Goal: Use online tool/utility: Utilize a website feature to perform a specific function

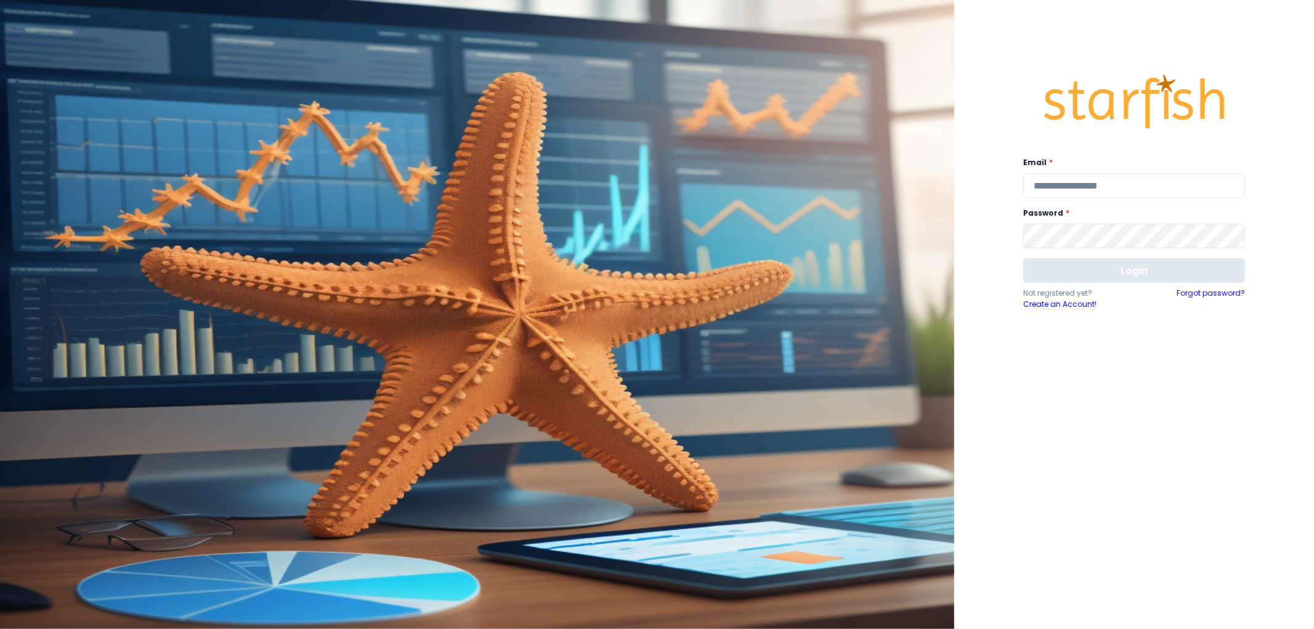
type input "**********"
click at [1119, 280] on button "Login" at bounding box center [1134, 270] width 222 height 25
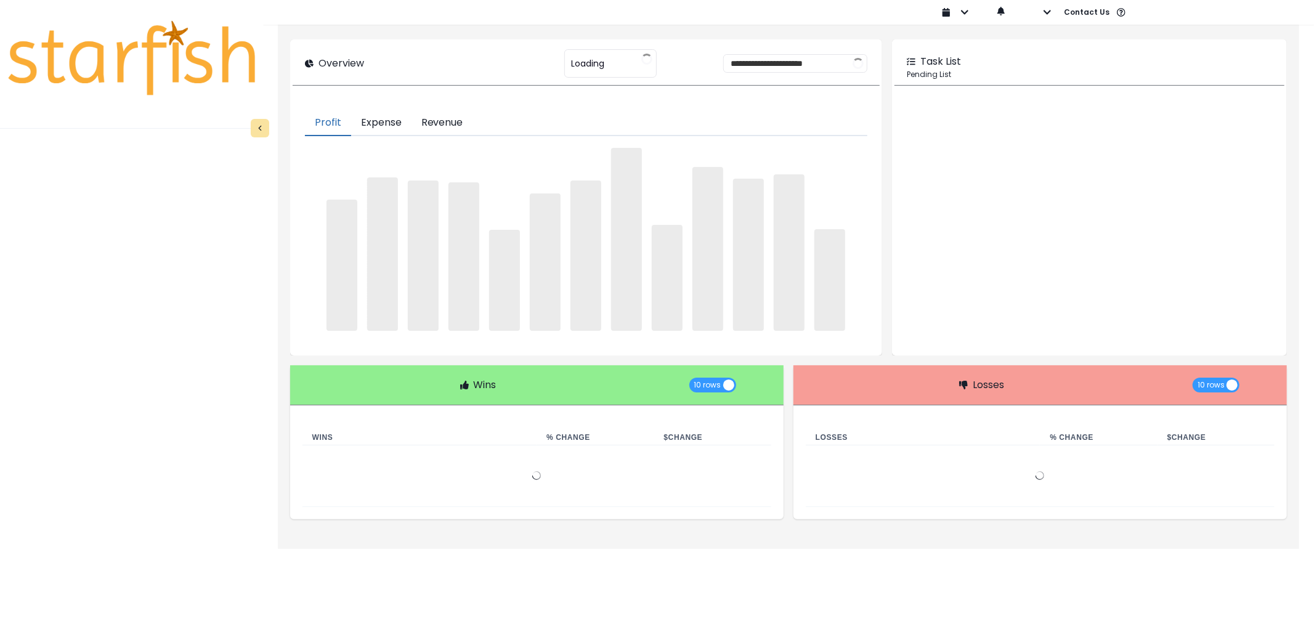
type input "********"
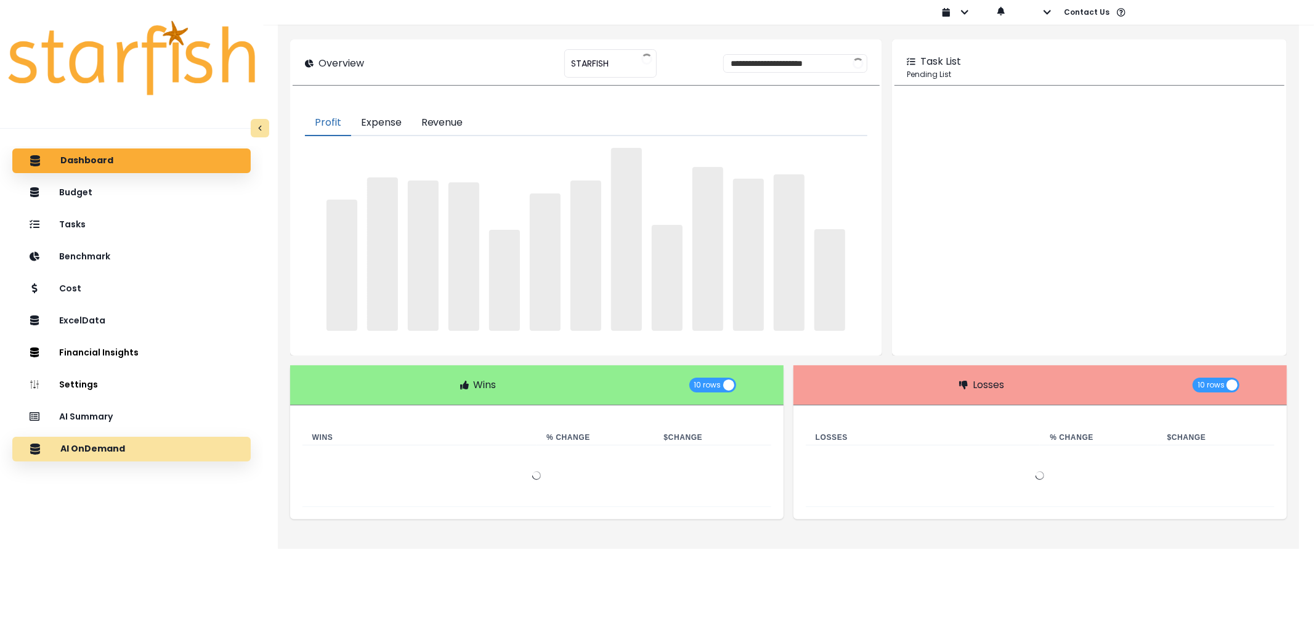
click at [95, 455] on div "AI OnDemand" at bounding box center [131, 449] width 219 height 26
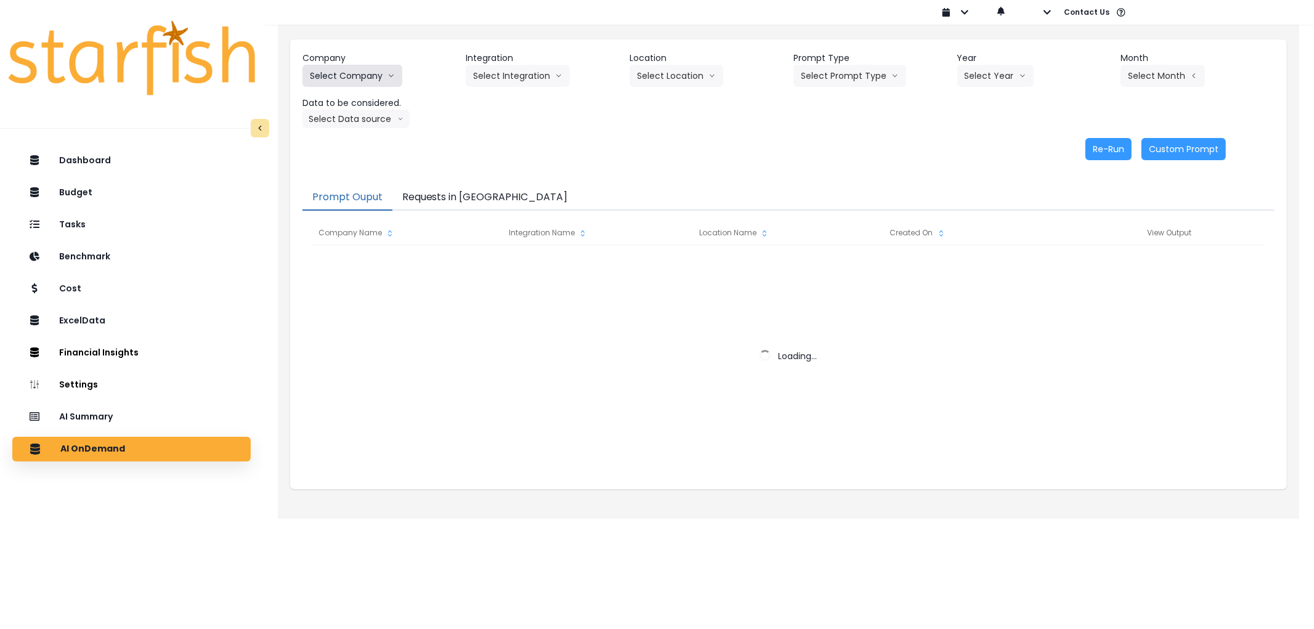
click at [366, 78] on button "Select Company" at bounding box center [353, 76] width 100 height 22
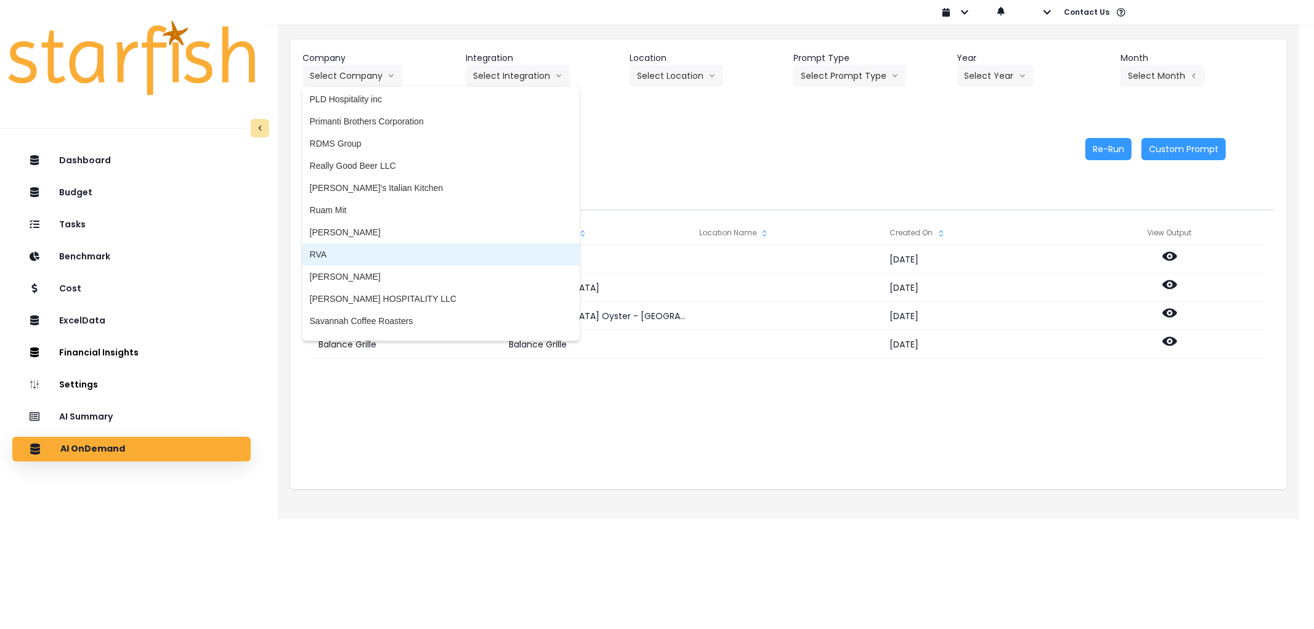
scroll to position [1994, 0]
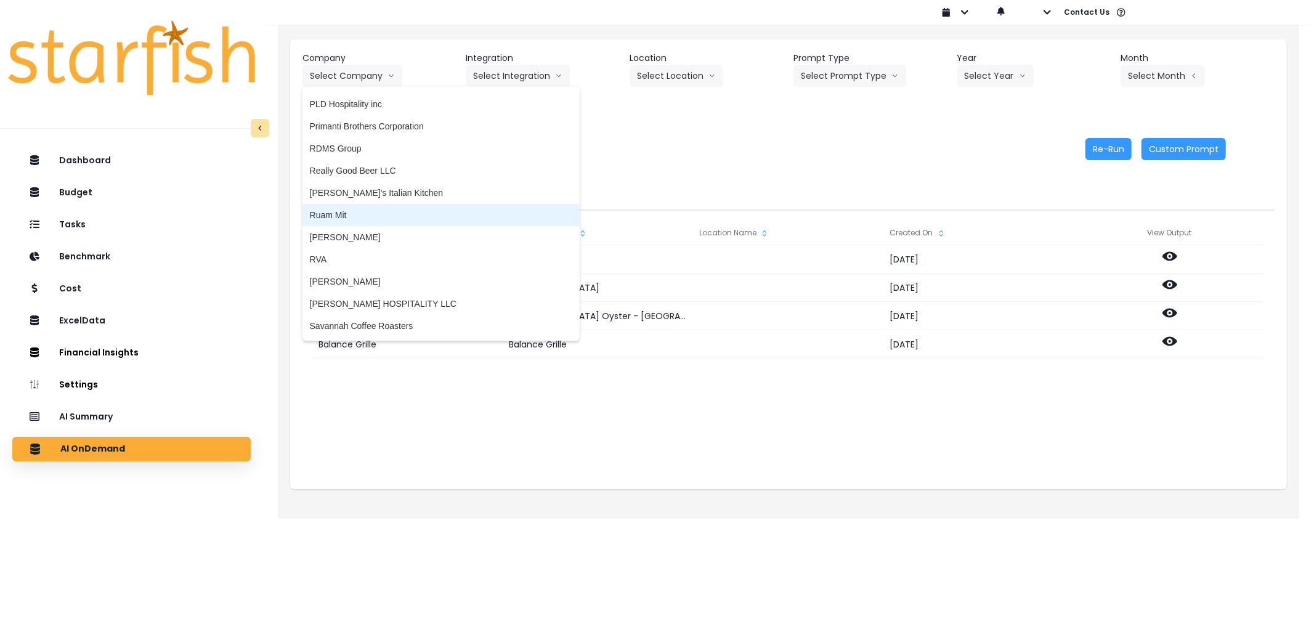
click at [367, 210] on span "Ruam Mit" at bounding box center [441, 215] width 262 height 12
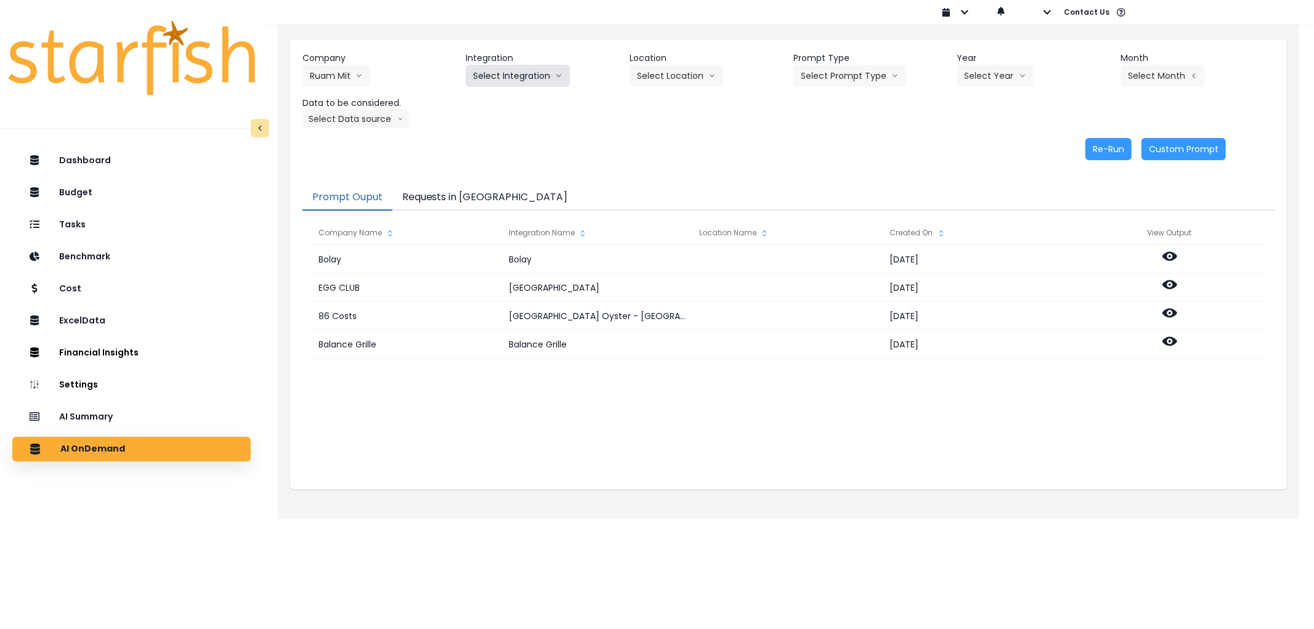
click at [483, 75] on button "Select Integration" at bounding box center [518, 76] width 104 height 22
click at [490, 96] on span "Quickbooks Online" at bounding box center [509, 101] width 73 height 12
click at [830, 60] on header "Prompt Type" at bounding box center [871, 58] width 154 height 13
click at [833, 71] on button "Select Prompt Type" at bounding box center [850, 76] width 113 height 22
click at [817, 143] on span "Error Task" at bounding box center [836, 146] width 70 height 12
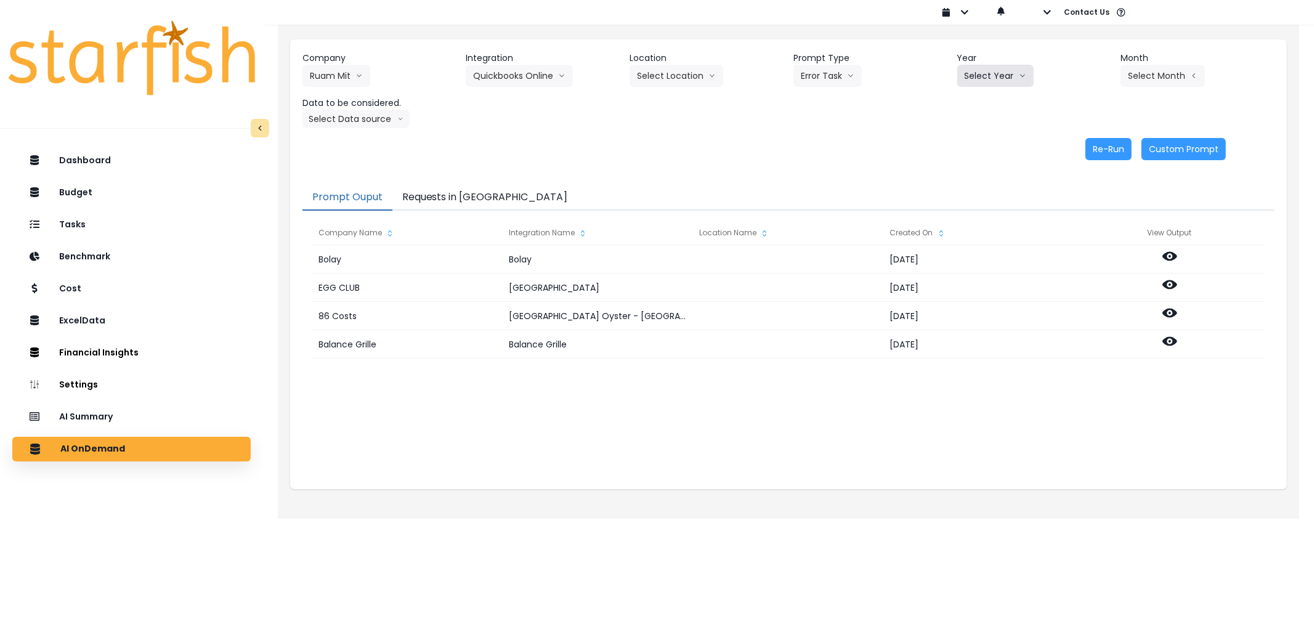
click at [1005, 71] on button "Select Year" at bounding box center [995, 76] width 76 height 22
click at [978, 145] on span "2025" at bounding box center [974, 146] width 19 height 12
click at [1153, 87] on div "Company Ruam Mit 86 Costs Asti Bagel Cafe Balance Grille Bald Ginger Bar Busine…" at bounding box center [789, 90] width 972 height 76
click at [1153, 81] on button "Select Month" at bounding box center [1163, 76] width 84 height 22
click at [1095, 211] on span "July" at bounding box center [1101, 212] width 24 height 12
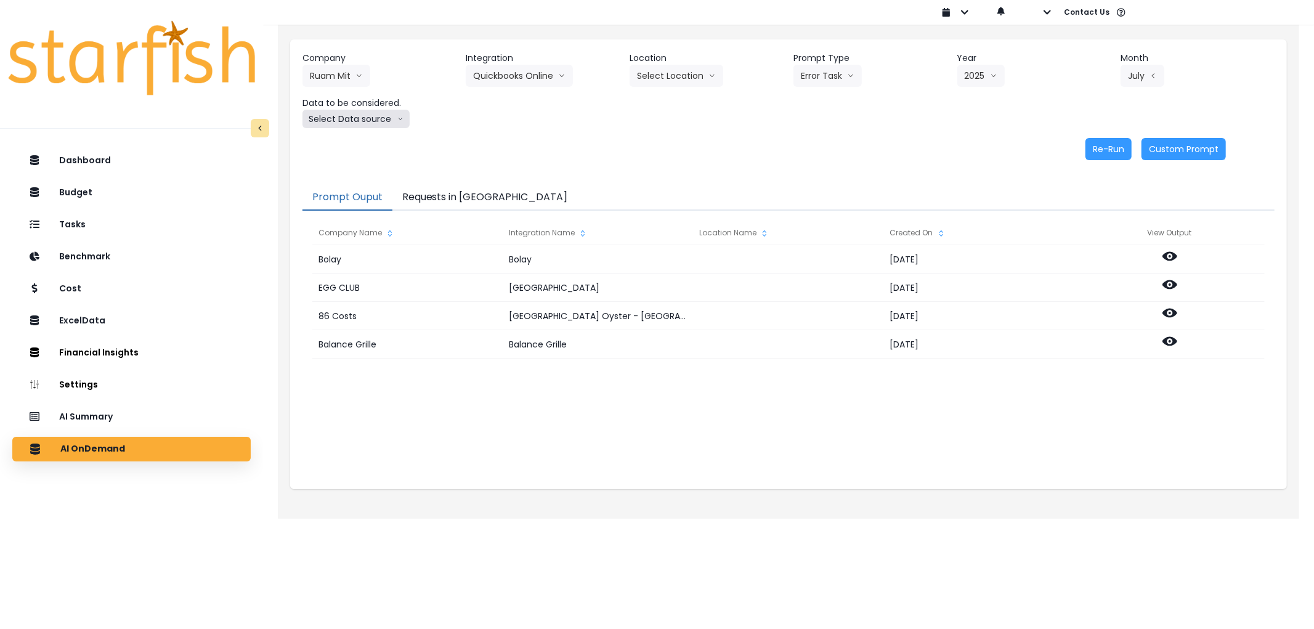
click at [360, 113] on button "Select Data source" at bounding box center [356, 119] width 107 height 18
click at [352, 147] on span "Comparison overtime" at bounding box center [351, 143] width 82 height 12
click at [1119, 155] on button "Re-Run" at bounding box center [1109, 149] width 46 height 22
click at [450, 187] on button "Requests in [GEOGRAPHIC_DATA]" at bounding box center [484, 198] width 185 height 26
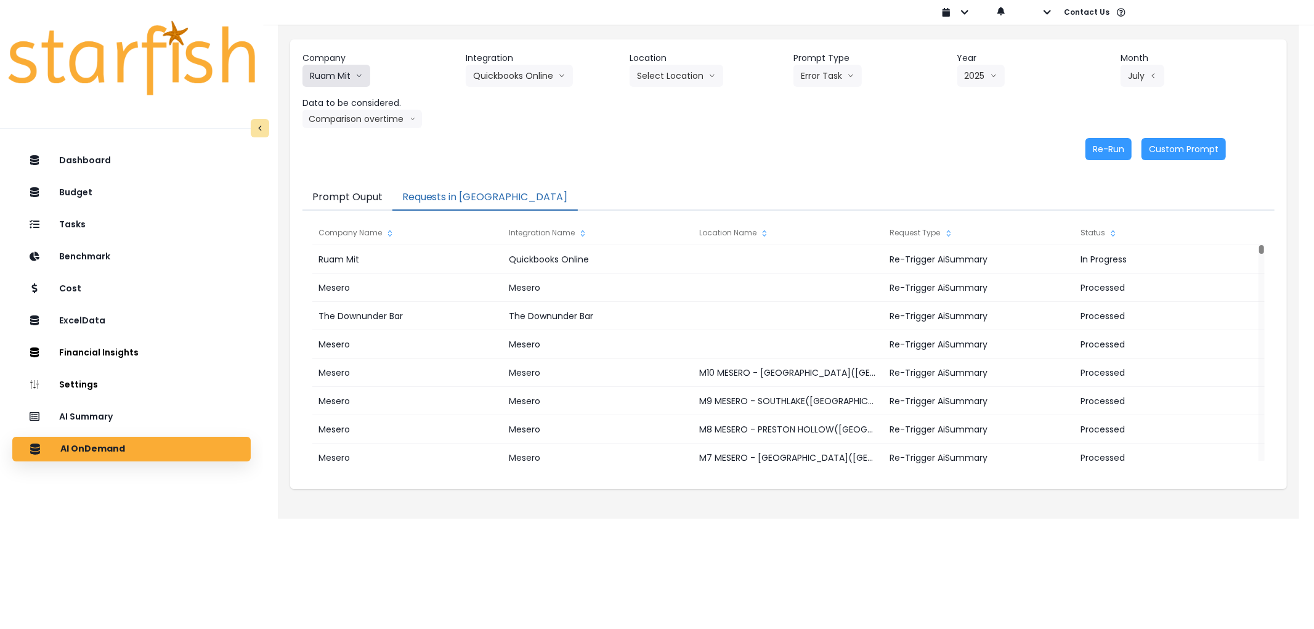
click at [365, 75] on button "Ruam Mit" at bounding box center [337, 76] width 68 height 22
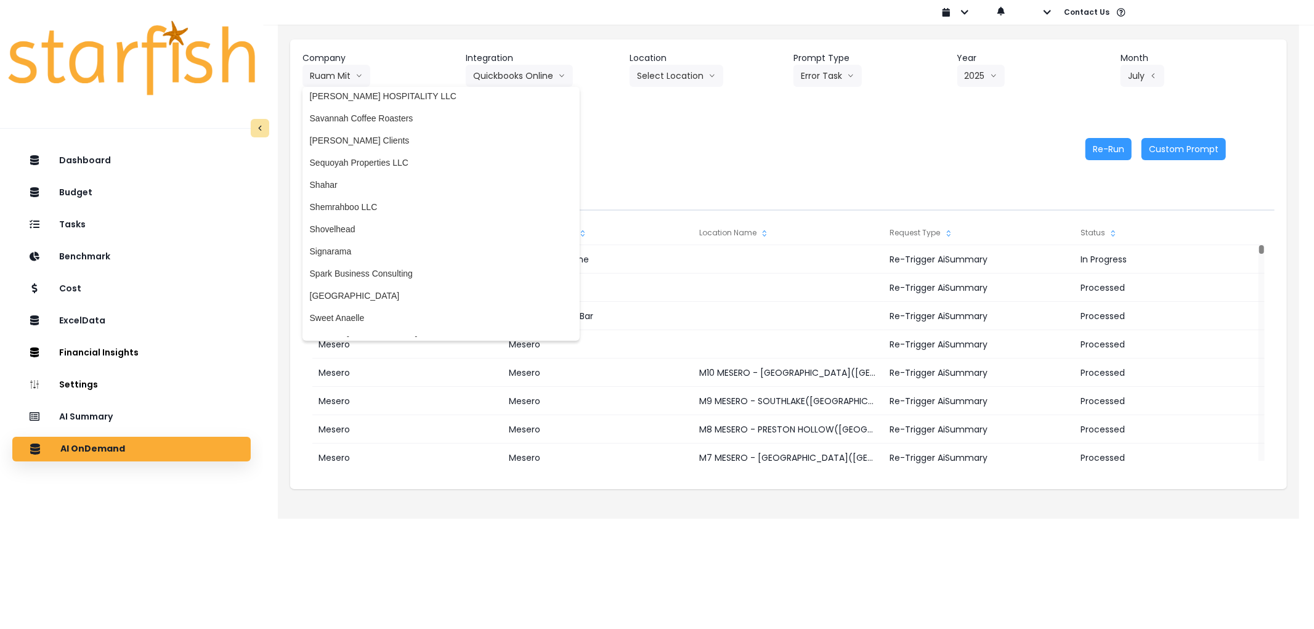
scroll to position [2268, 0]
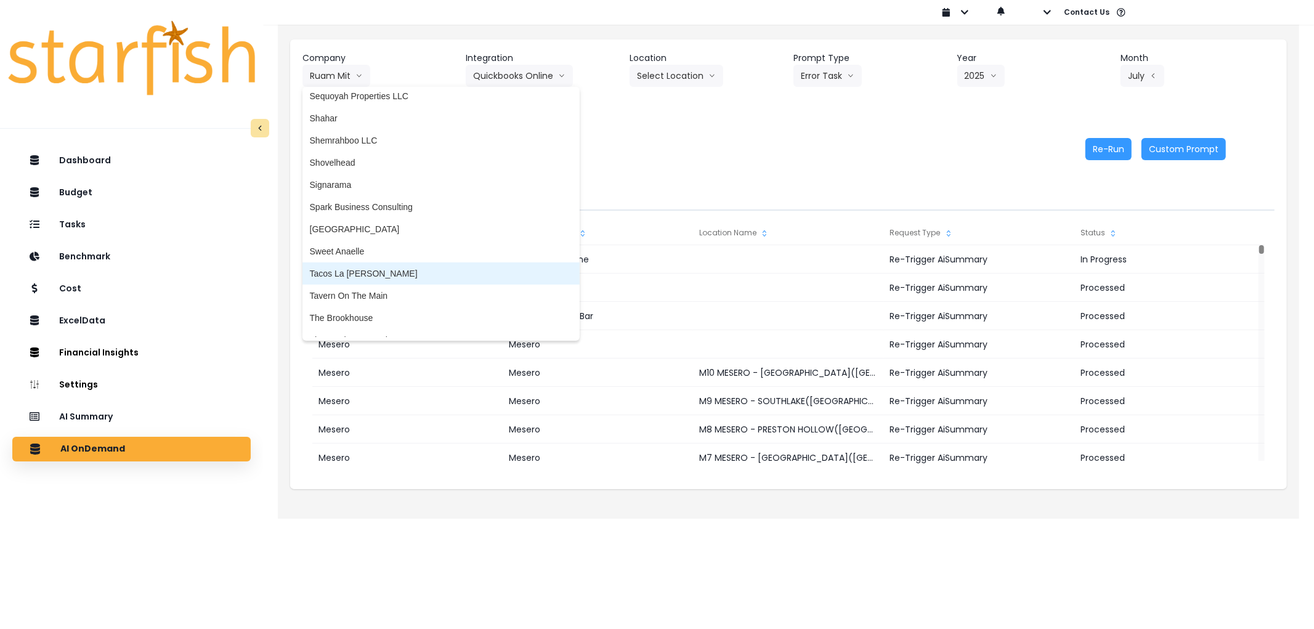
click at [390, 272] on span "Tacos La [PERSON_NAME]" at bounding box center [441, 273] width 262 height 12
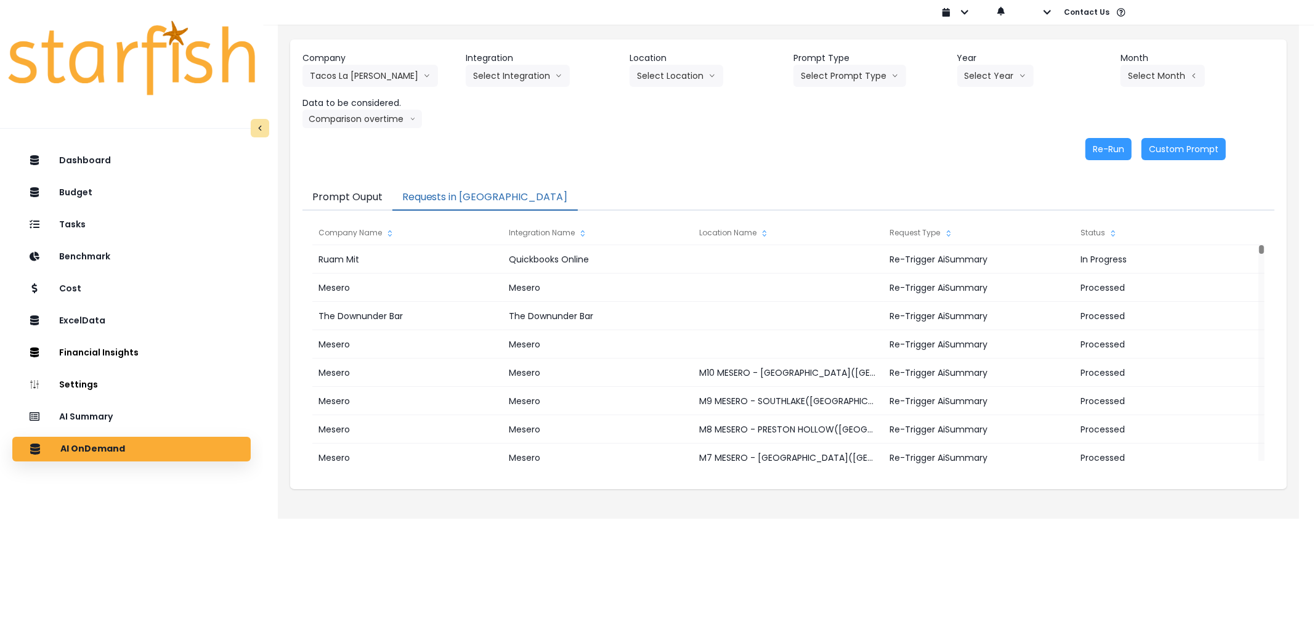
click at [488, 88] on div "Company Tacos La [PERSON_NAME] 86 Costs Asti Bagel Cafe Balance Grille Bald Gin…" at bounding box center [789, 90] width 972 height 76
click at [490, 85] on button "Select Integration" at bounding box center [518, 76] width 104 height 22
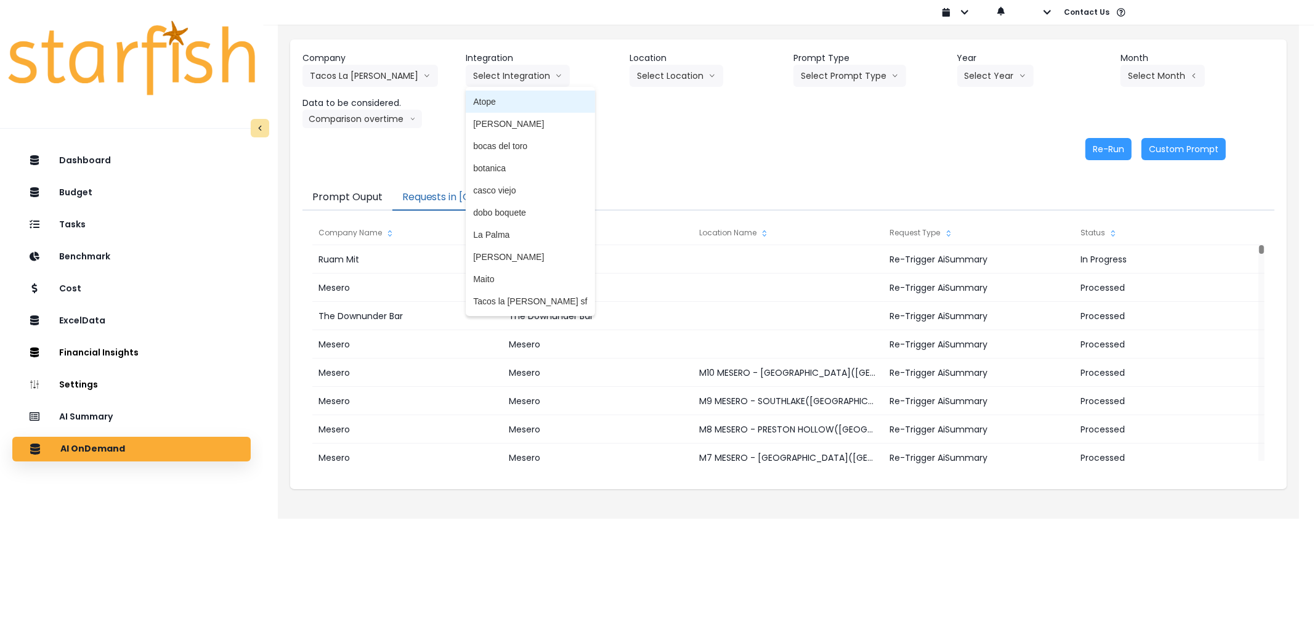
click at [477, 100] on span "Atope" at bounding box center [530, 101] width 114 height 12
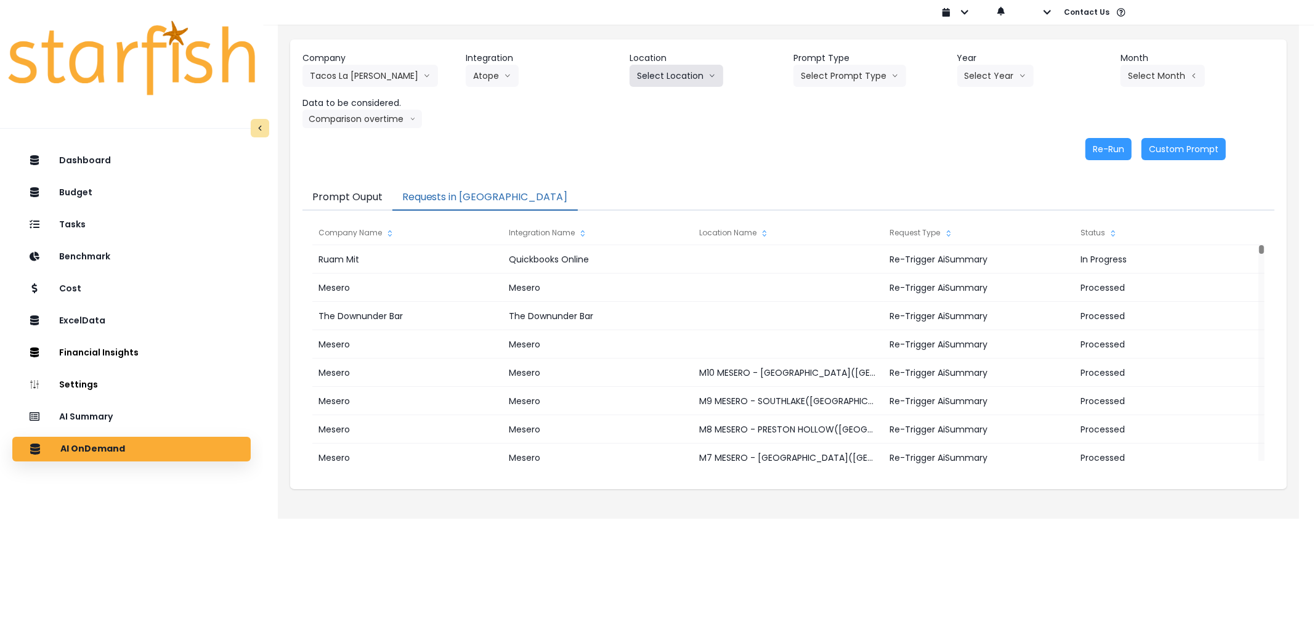
click at [668, 74] on button "Select Location" at bounding box center [677, 76] width 94 height 22
click at [845, 81] on button "Select Prompt Type" at bounding box center [850, 76] width 113 height 22
click at [851, 140] on span "Error Task" at bounding box center [836, 146] width 70 height 12
click at [986, 92] on div "Company Tacos La [PERSON_NAME] 86 Costs Asti Bagel Cafe Balance Grille Bald Gin…" at bounding box center [789, 90] width 972 height 76
click at [993, 82] on button "Select Year" at bounding box center [995, 76] width 76 height 22
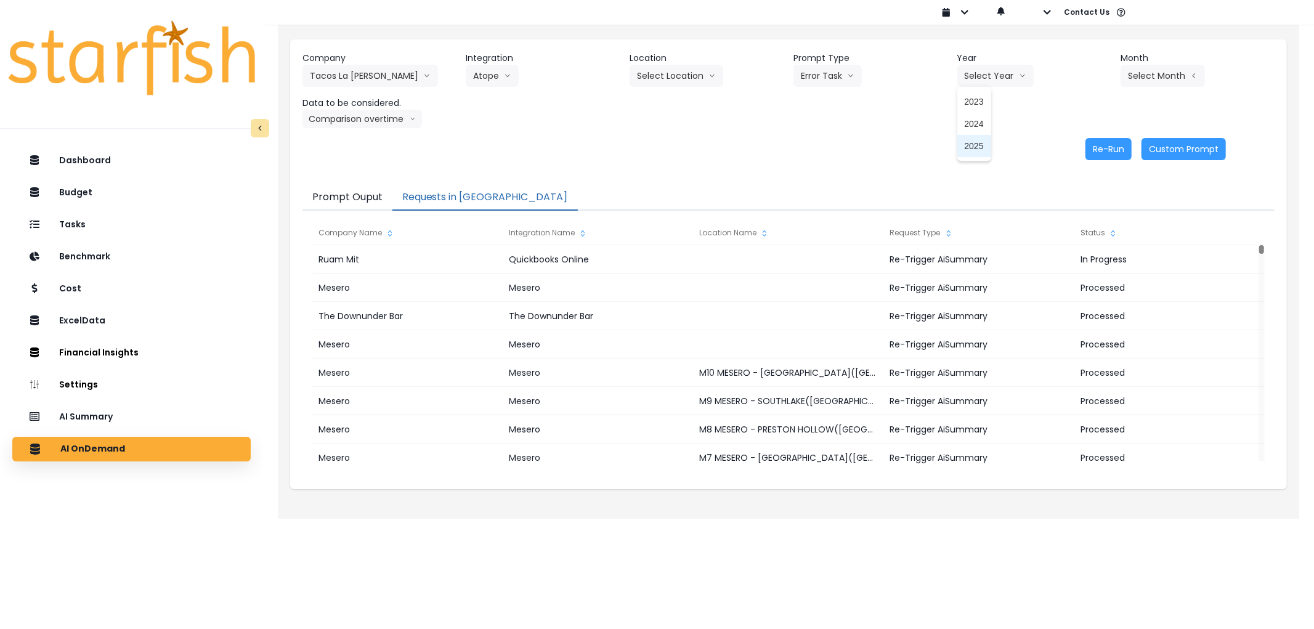
click at [981, 144] on span "2025" at bounding box center [974, 146] width 19 height 12
click at [1151, 75] on button "Select Month" at bounding box center [1163, 76] width 84 height 22
click at [1100, 208] on span "July" at bounding box center [1101, 212] width 24 height 12
click at [1105, 152] on button "Re-Run" at bounding box center [1109, 149] width 46 height 22
click at [481, 75] on button "Atope" at bounding box center [492, 76] width 53 height 22
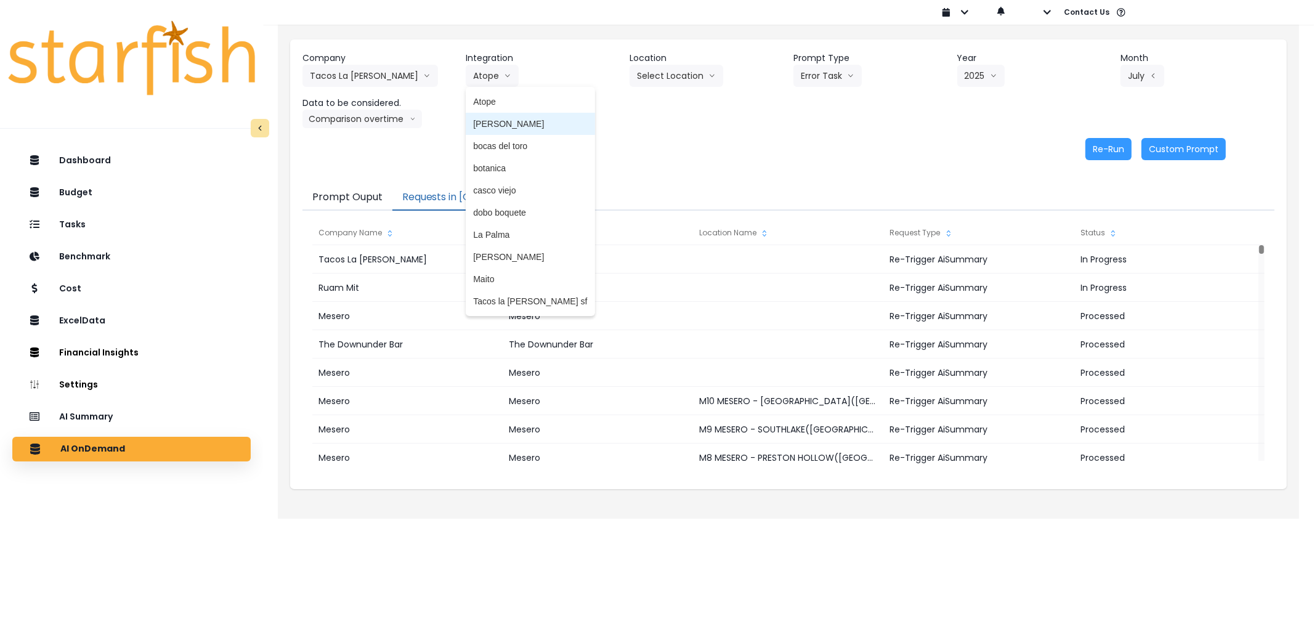
click at [511, 121] on span "[PERSON_NAME]" at bounding box center [530, 124] width 114 height 12
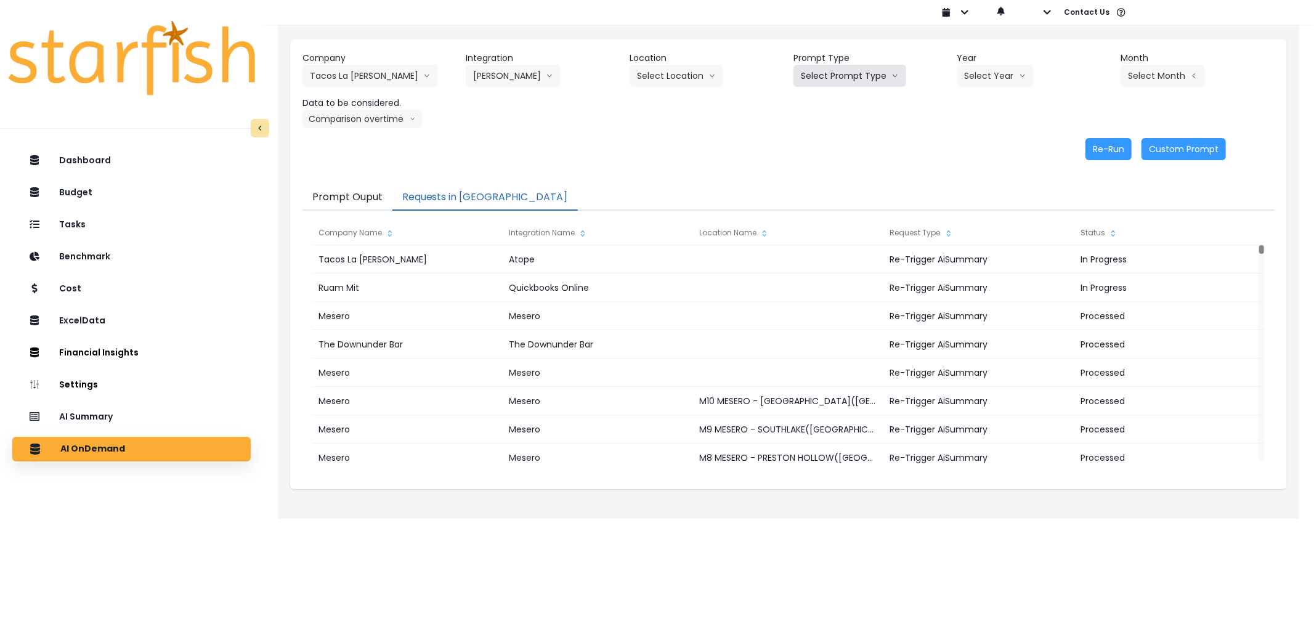
click at [826, 73] on button "Select Prompt Type" at bounding box center [850, 76] width 113 height 22
click at [817, 136] on li "Error Task" at bounding box center [836, 146] width 84 height 22
click at [993, 67] on button "Select Year" at bounding box center [995, 76] width 76 height 22
click at [969, 136] on li "2025" at bounding box center [974, 146] width 34 height 22
click at [1149, 74] on button "Select Month" at bounding box center [1163, 76] width 84 height 22
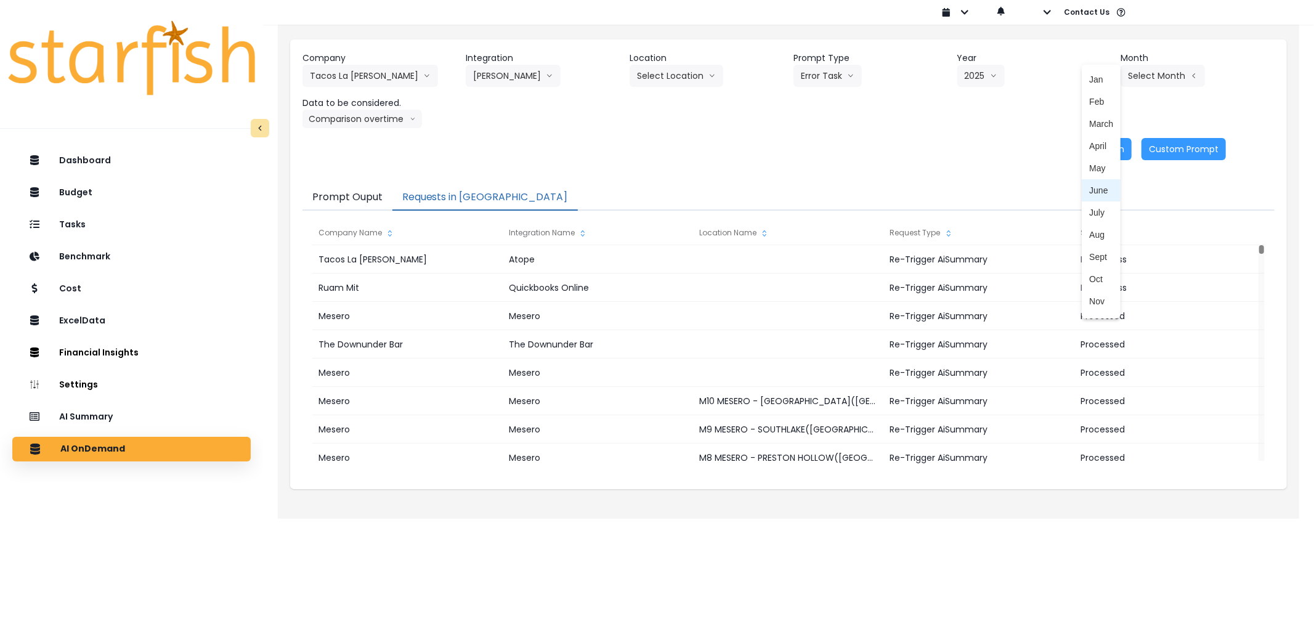
click at [1082, 204] on li "July" at bounding box center [1101, 212] width 39 height 22
click at [1107, 148] on button "Re-Run" at bounding box center [1109, 149] width 46 height 22
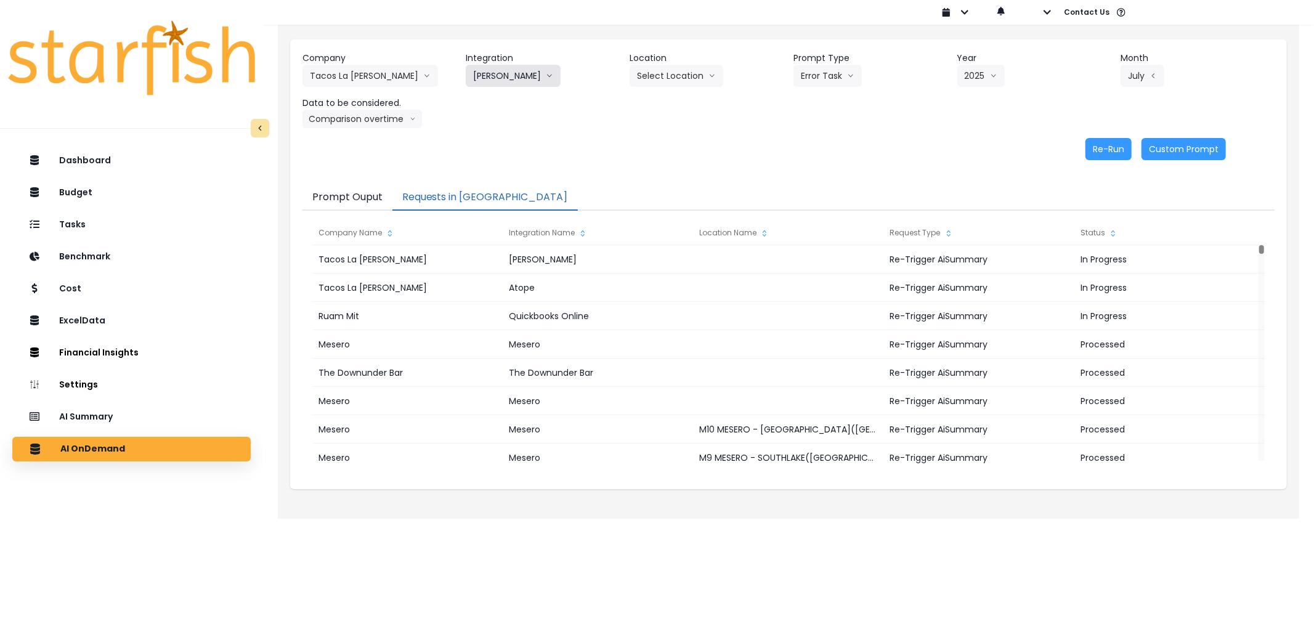
click at [546, 72] on icon "arrow down line" at bounding box center [549, 76] width 7 height 12
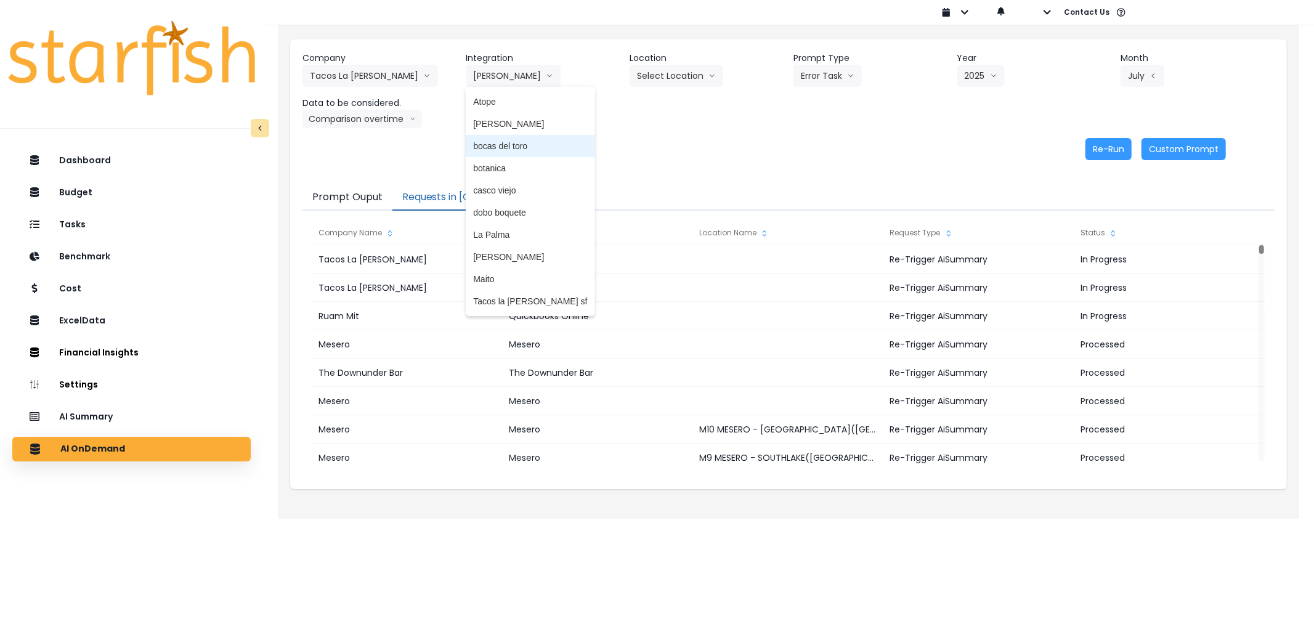
click at [508, 149] on span "bocas del toro" at bounding box center [530, 146] width 114 height 12
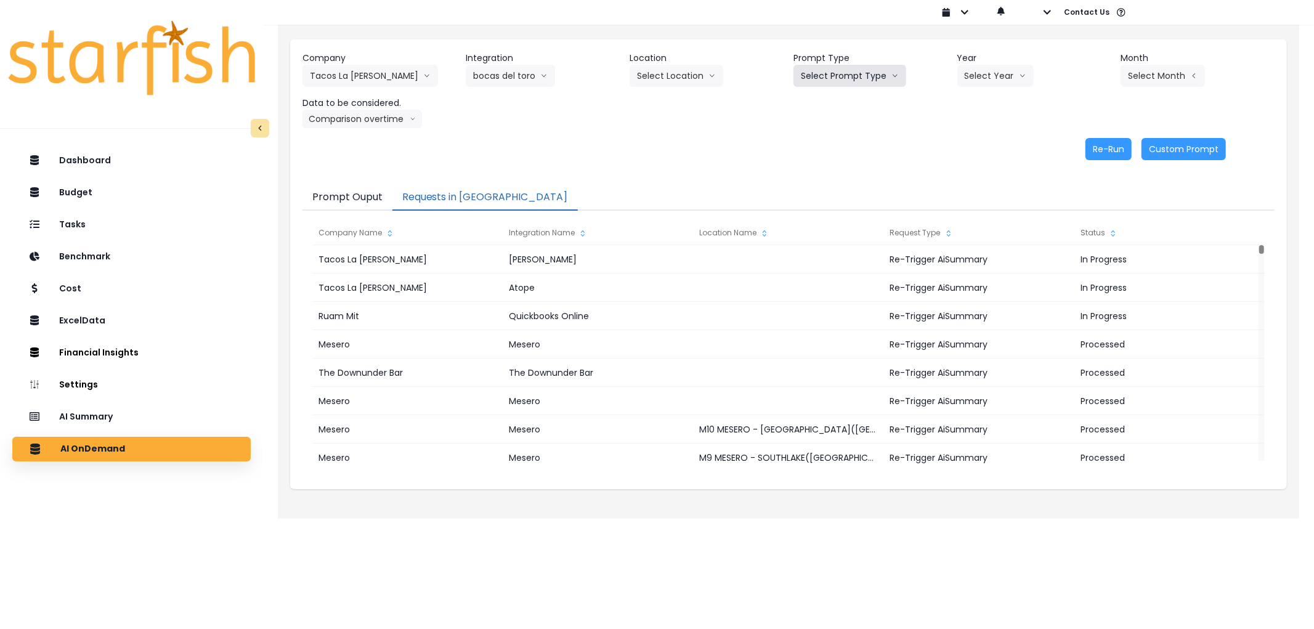
click at [875, 70] on button "Select Prompt Type" at bounding box center [850, 76] width 113 height 22
click at [811, 142] on span "Error Task" at bounding box center [836, 146] width 70 height 12
click at [998, 72] on button "Select Year" at bounding box center [995, 76] width 76 height 22
click at [964, 143] on li "2025" at bounding box center [974, 146] width 34 height 22
click at [1183, 73] on button "Select Month" at bounding box center [1163, 76] width 84 height 22
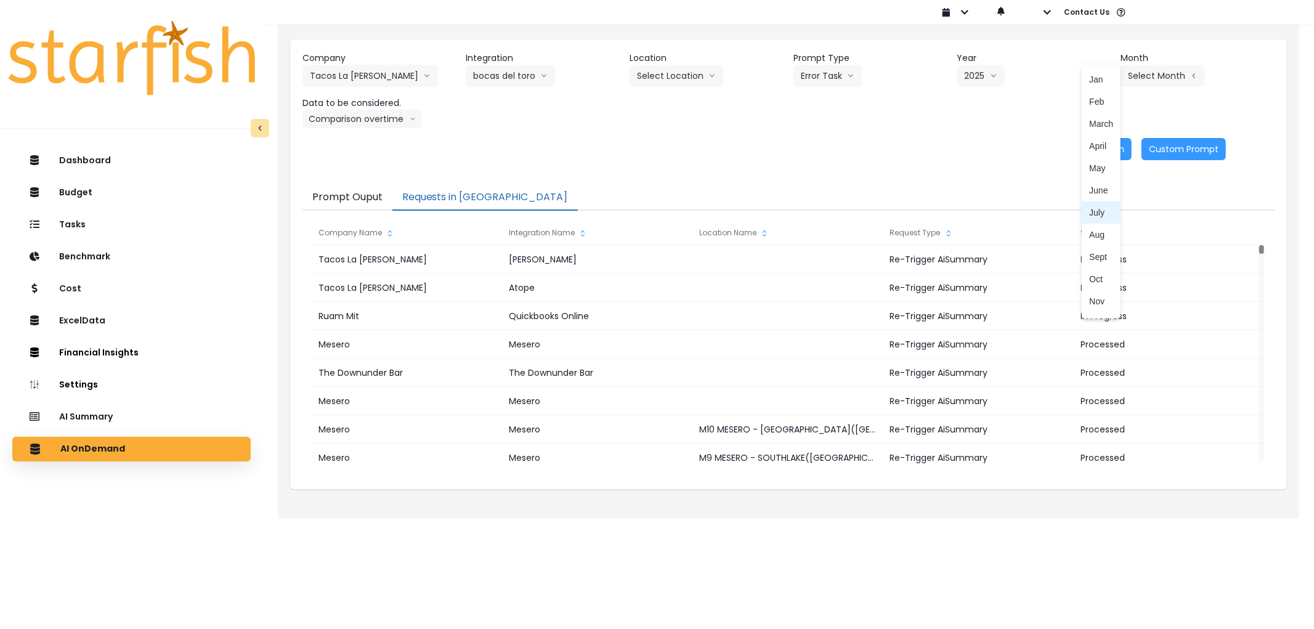
click at [1090, 205] on li "July" at bounding box center [1101, 212] width 39 height 22
click at [1128, 152] on button "Re-Run" at bounding box center [1109, 149] width 46 height 22
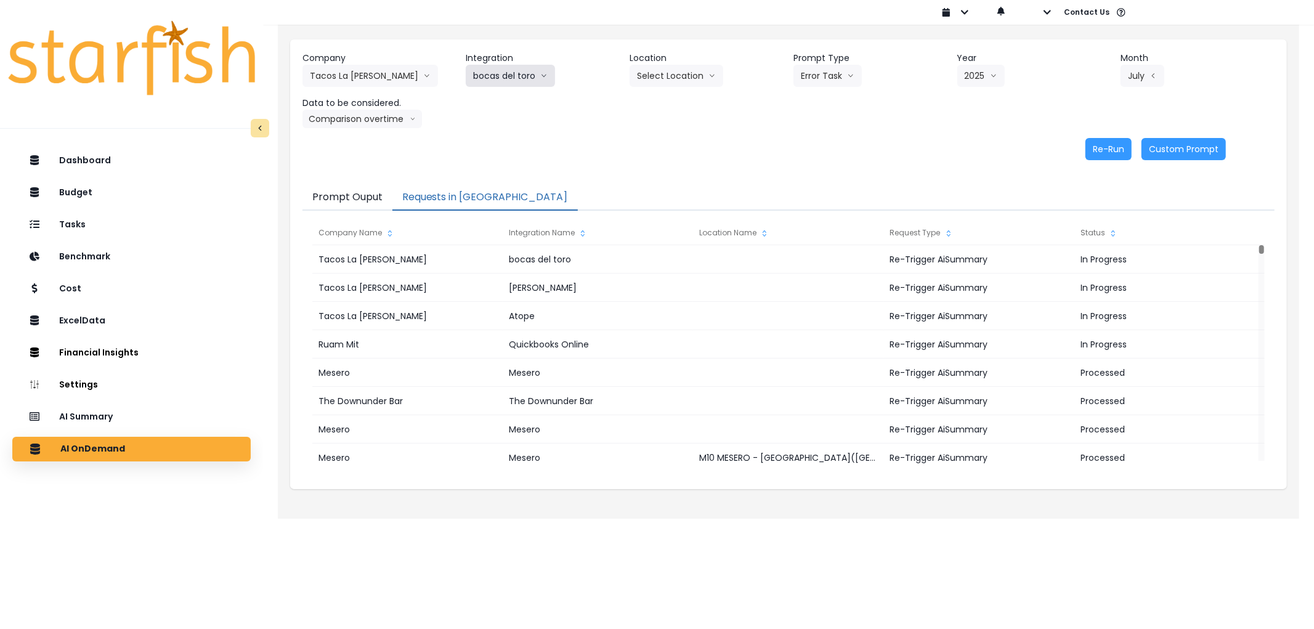
click at [505, 76] on button "bocas del toro" at bounding box center [510, 76] width 89 height 22
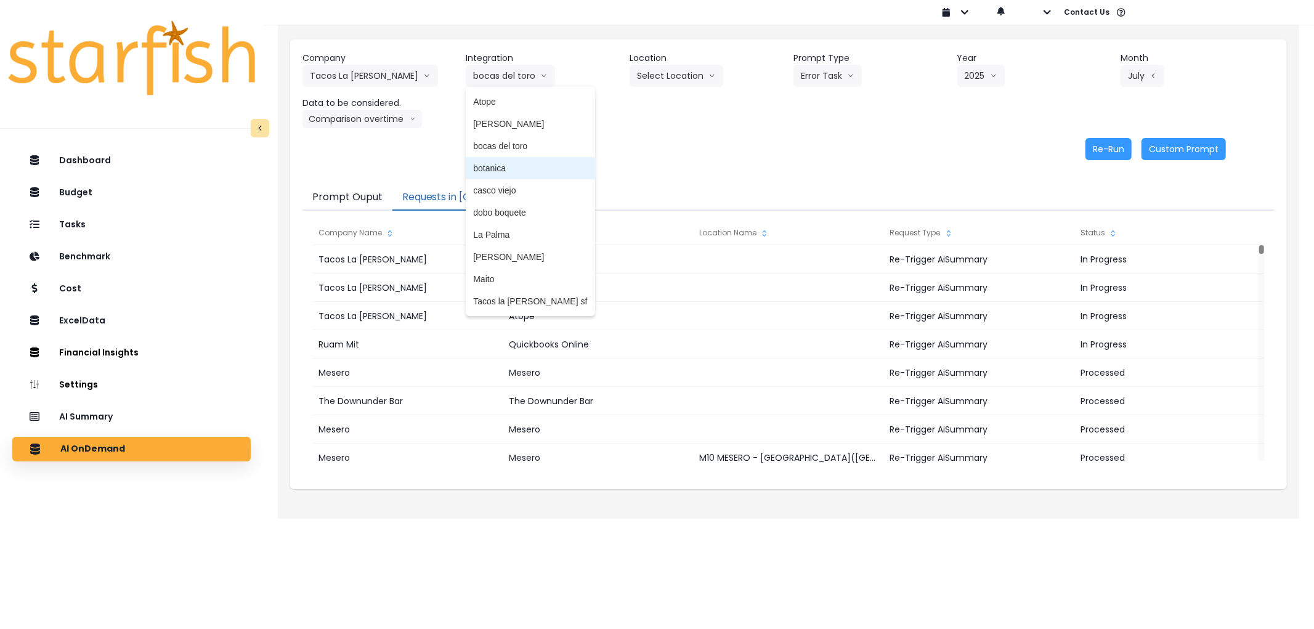
click at [515, 165] on span "botanica" at bounding box center [530, 168] width 114 height 12
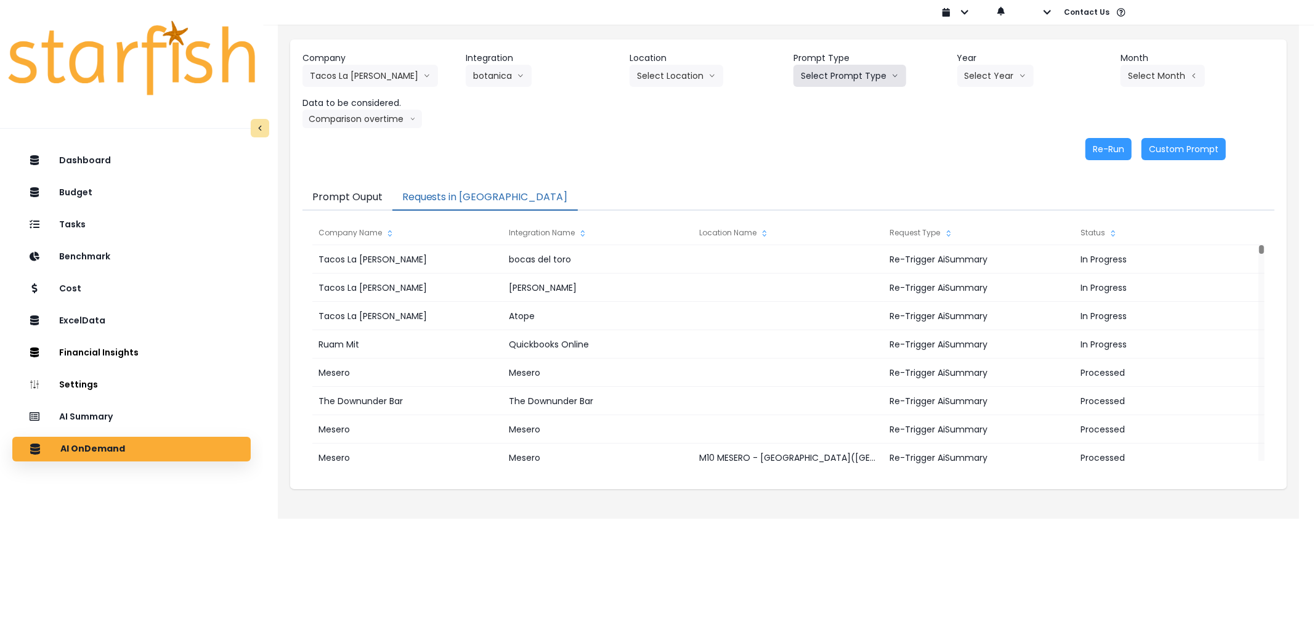
click at [815, 82] on button "Select Prompt Type" at bounding box center [850, 76] width 113 height 22
click at [814, 145] on span "Error Task" at bounding box center [836, 146] width 70 height 12
click at [1006, 81] on button "Select Year" at bounding box center [995, 76] width 76 height 22
click at [983, 147] on span "2025" at bounding box center [974, 146] width 19 height 12
click at [1144, 78] on button "Select Month" at bounding box center [1163, 76] width 84 height 22
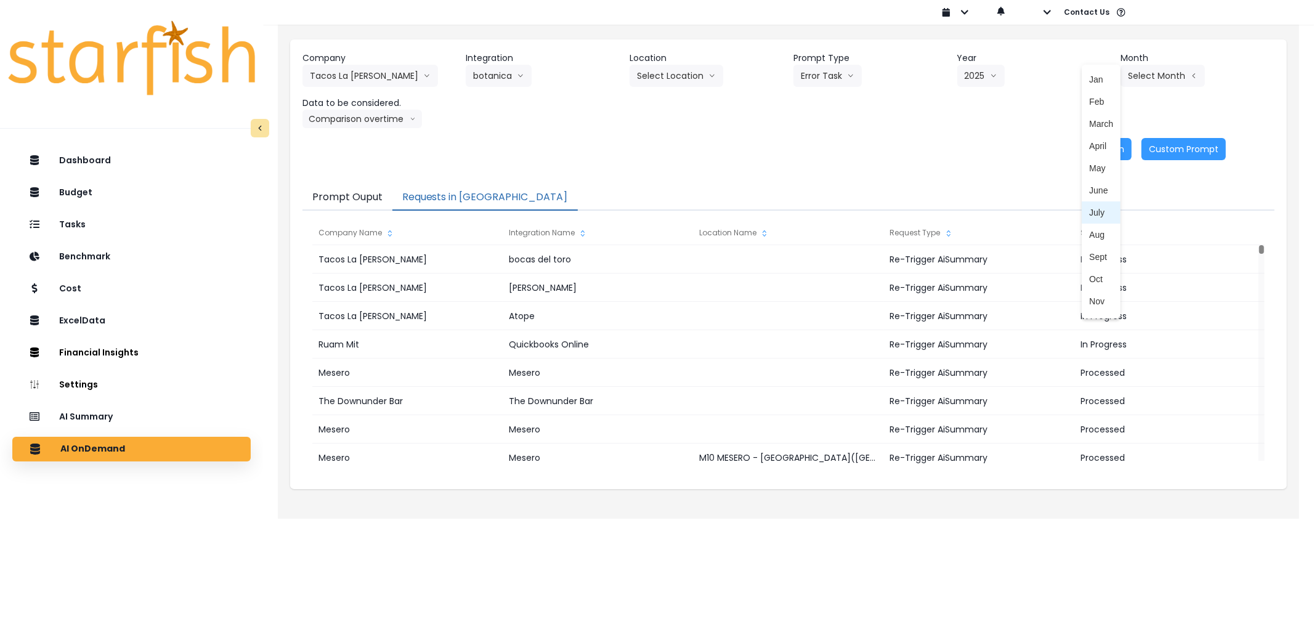
click at [1089, 207] on span "July" at bounding box center [1101, 212] width 24 height 12
click at [1100, 152] on button "Re-Run" at bounding box center [1109, 149] width 46 height 22
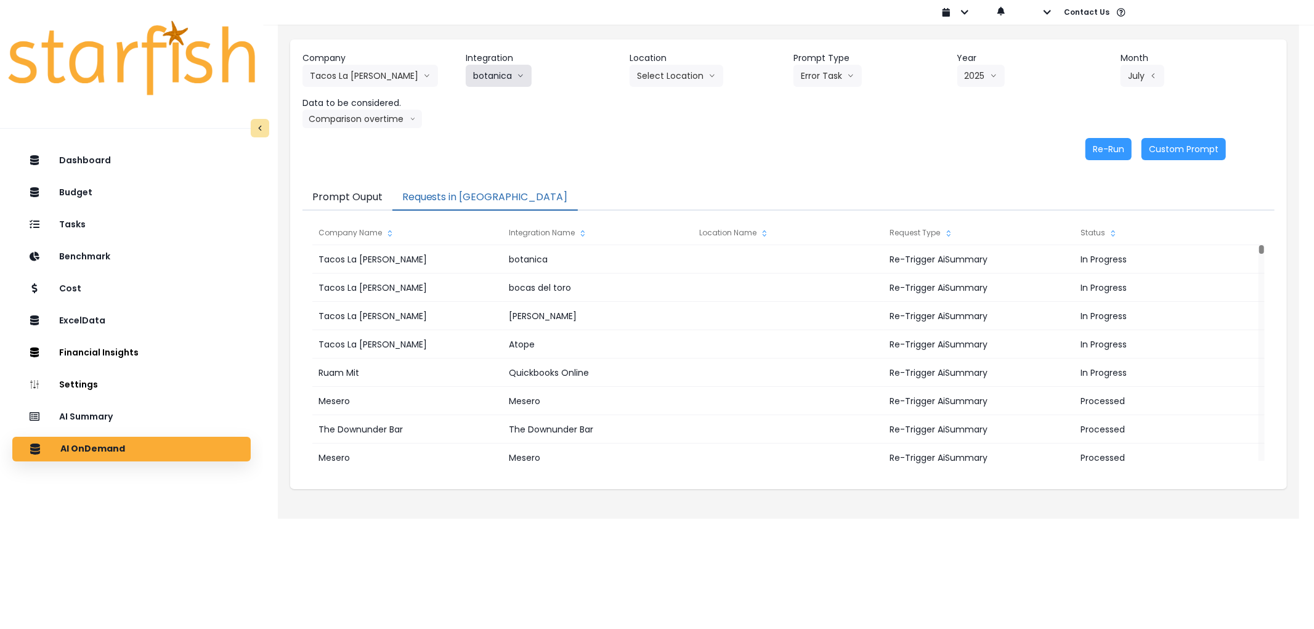
click at [513, 70] on button "botanica" at bounding box center [499, 76] width 66 height 22
click at [724, 122] on div "Company Tacos La [PERSON_NAME] 86 Costs Asti Bagel Cafe Balance Grille Bald Gin…" at bounding box center [789, 90] width 972 height 76
click at [484, 70] on button "botanica" at bounding box center [499, 76] width 66 height 22
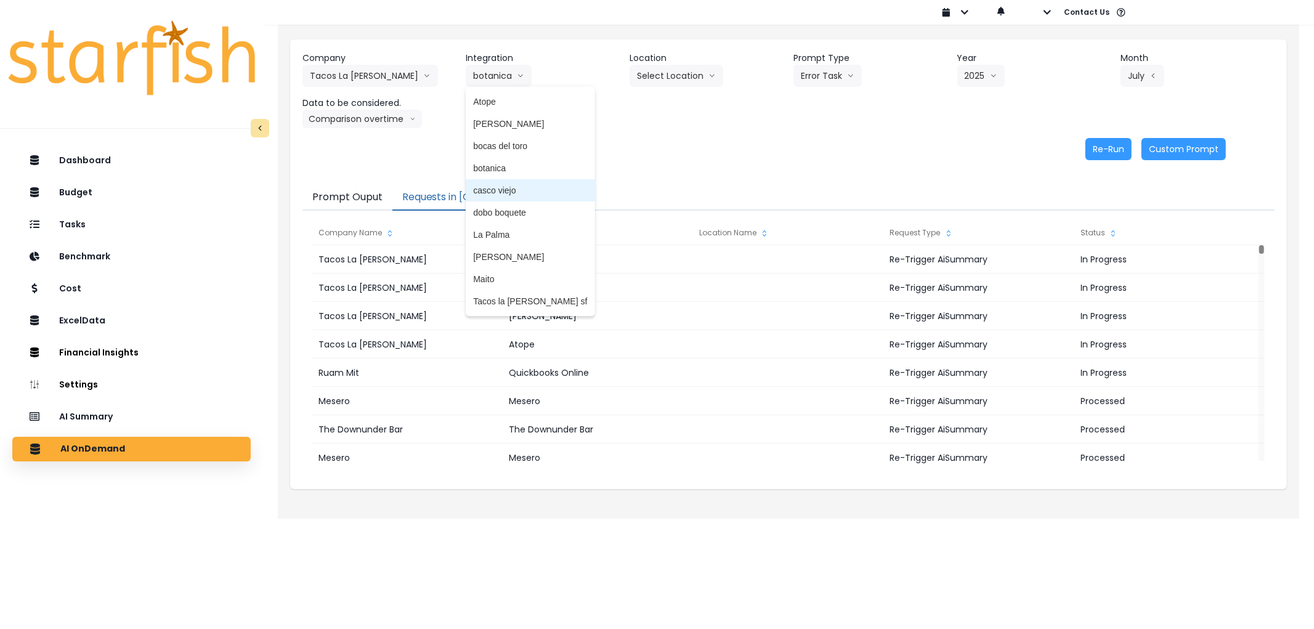
click at [496, 192] on span "casco viejo" at bounding box center [530, 190] width 114 height 12
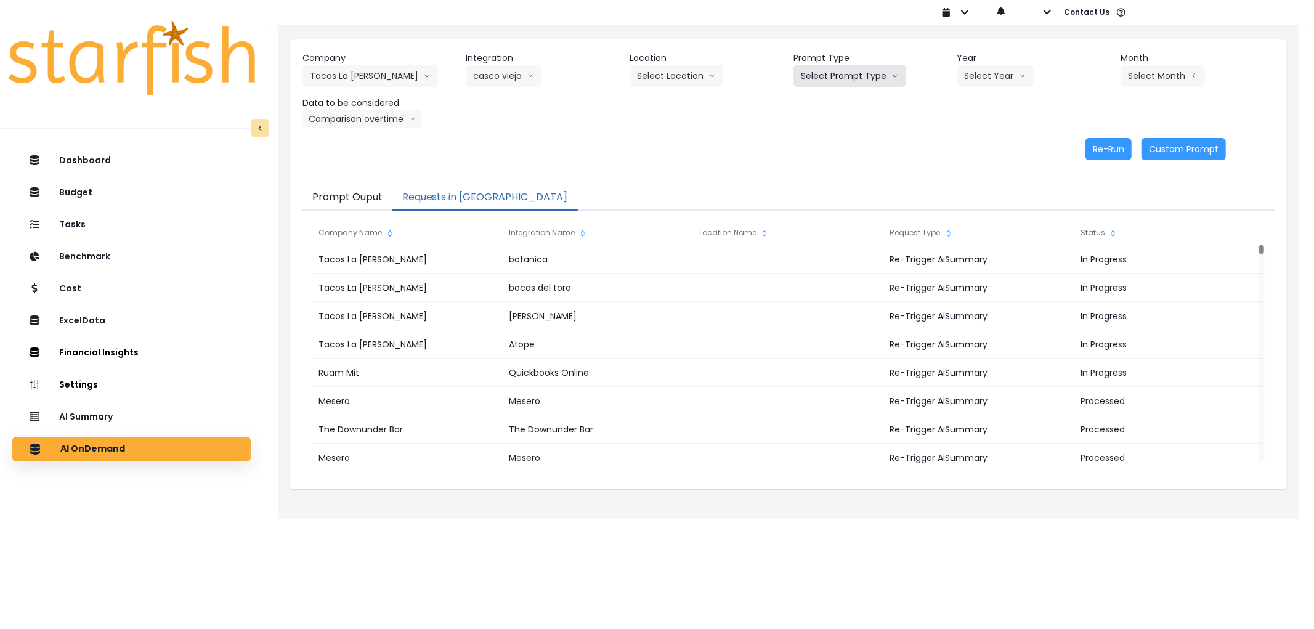
click at [817, 76] on button "Select Prompt Type" at bounding box center [850, 76] width 113 height 22
click at [822, 146] on span "Error Task" at bounding box center [836, 146] width 70 height 12
click at [1009, 83] on button "Select Year" at bounding box center [995, 76] width 76 height 22
click at [980, 144] on span "2025" at bounding box center [974, 146] width 19 height 12
click at [1155, 75] on button "Select Month" at bounding box center [1163, 76] width 84 height 22
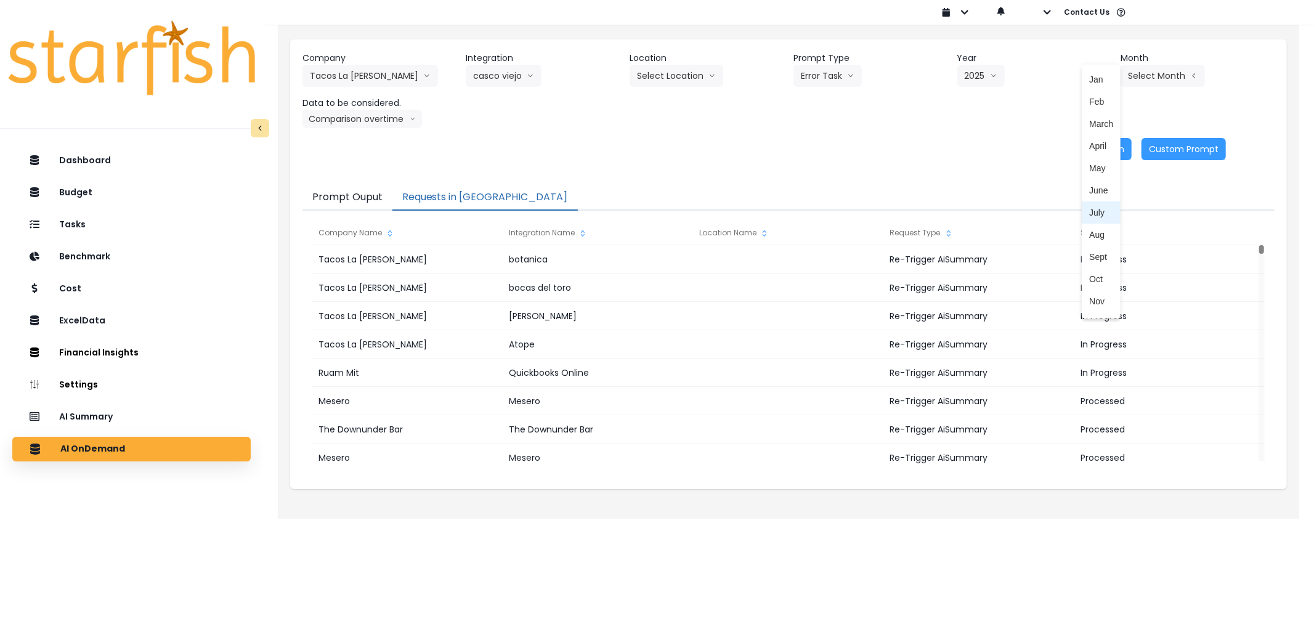
click at [1089, 206] on span "July" at bounding box center [1101, 212] width 24 height 12
click at [1110, 144] on button "Re-Run" at bounding box center [1109, 149] width 46 height 22
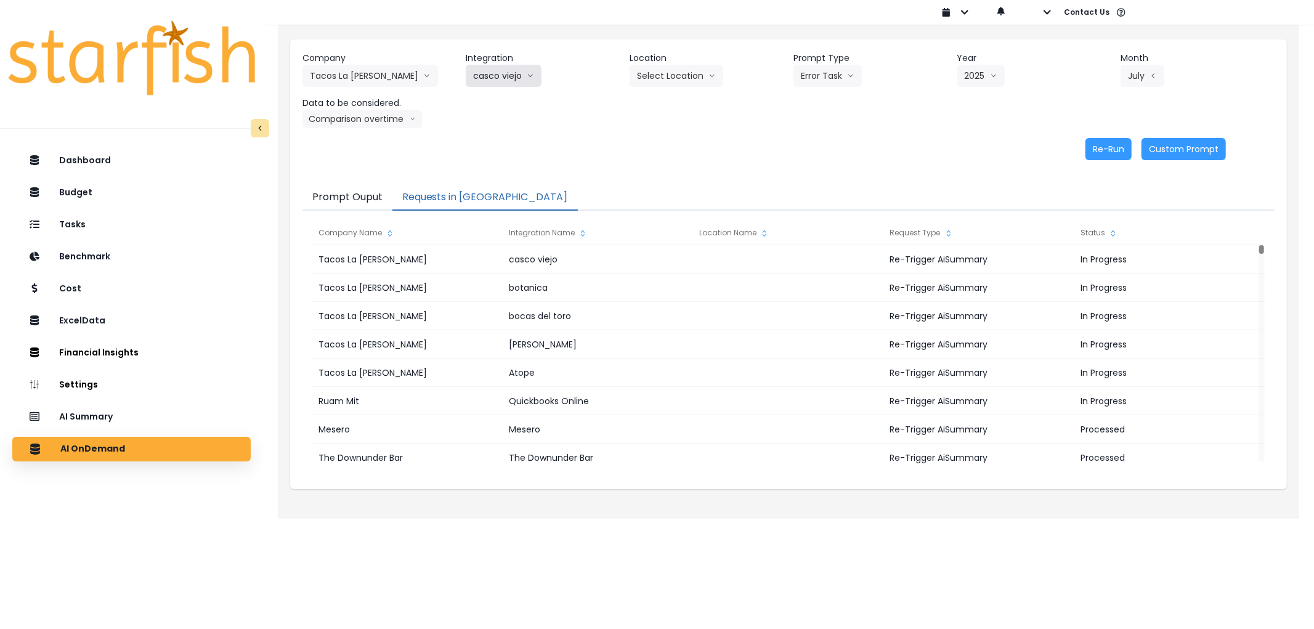
click at [482, 74] on button "casco viejo" at bounding box center [504, 76] width 76 height 22
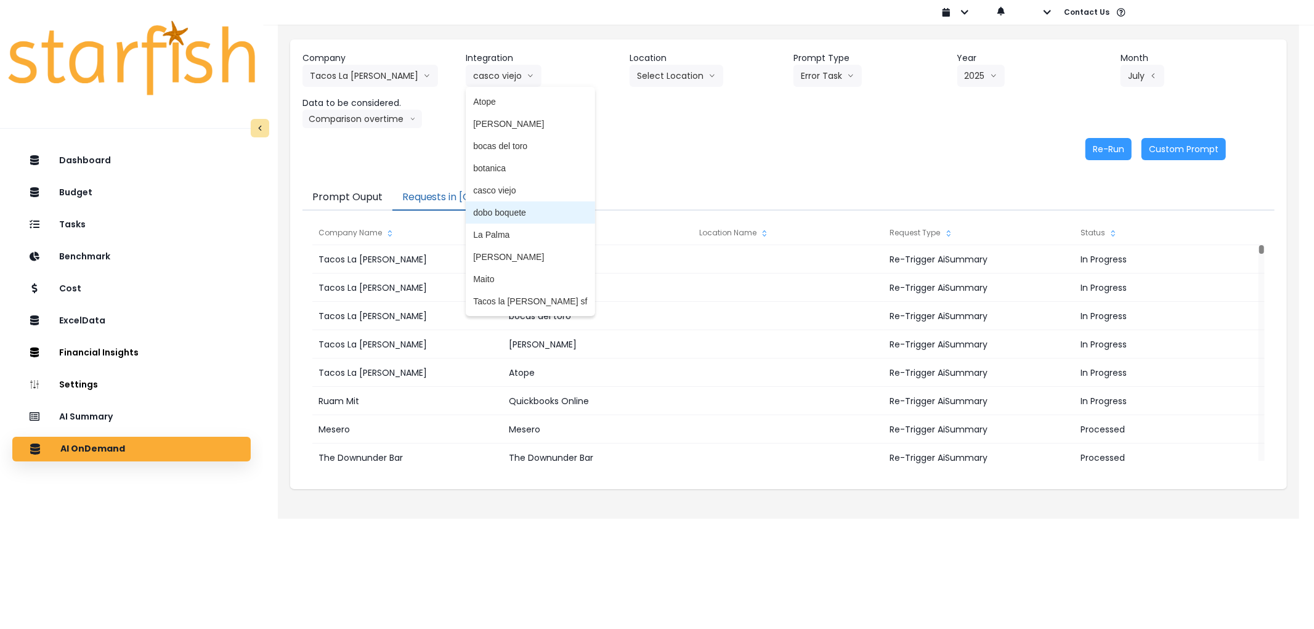
click at [508, 205] on li "dobo boquete" at bounding box center [530, 212] width 129 height 22
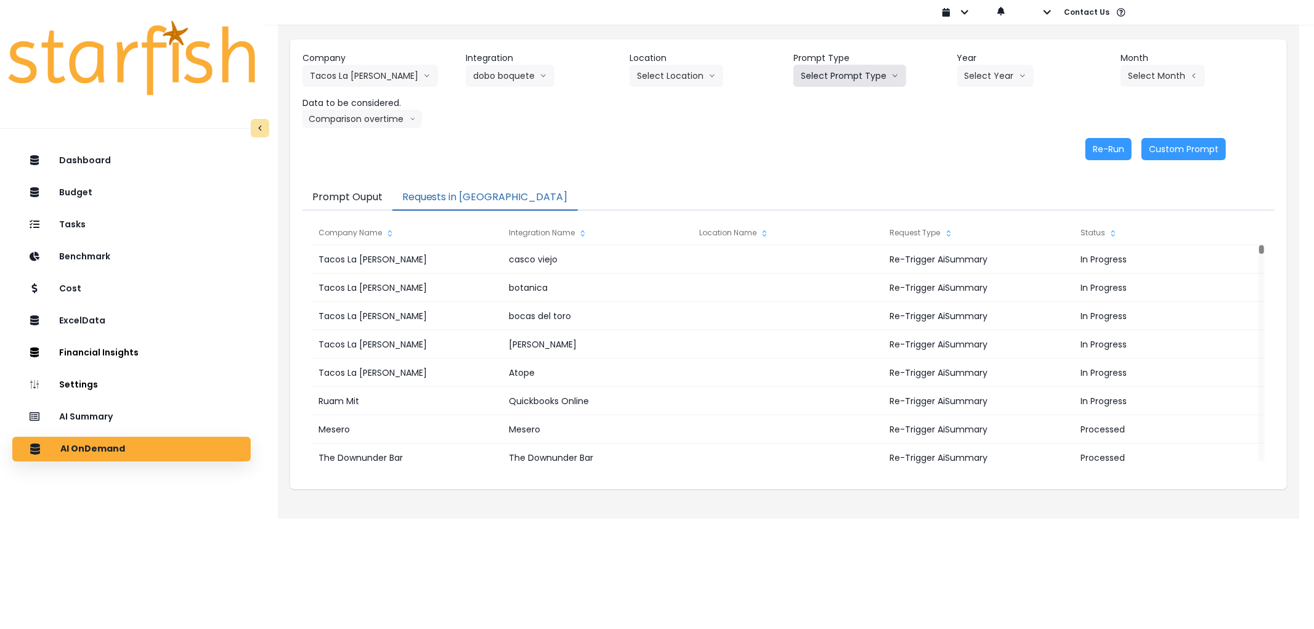
click at [866, 65] on button "Select Prompt Type" at bounding box center [850, 76] width 113 height 22
click at [840, 142] on span "Error Task" at bounding box center [836, 146] width 70 height 12
click at [980, 75] on button "Select Year" at bounding box center [995, 76] width 76 height 22
click at [968, 148] on span "2025" at bounding box center [974, 146] width 19 height 12
click at [1174, 75] on button "Select Month" at bounding box center [1163, 76] width 84 height 22
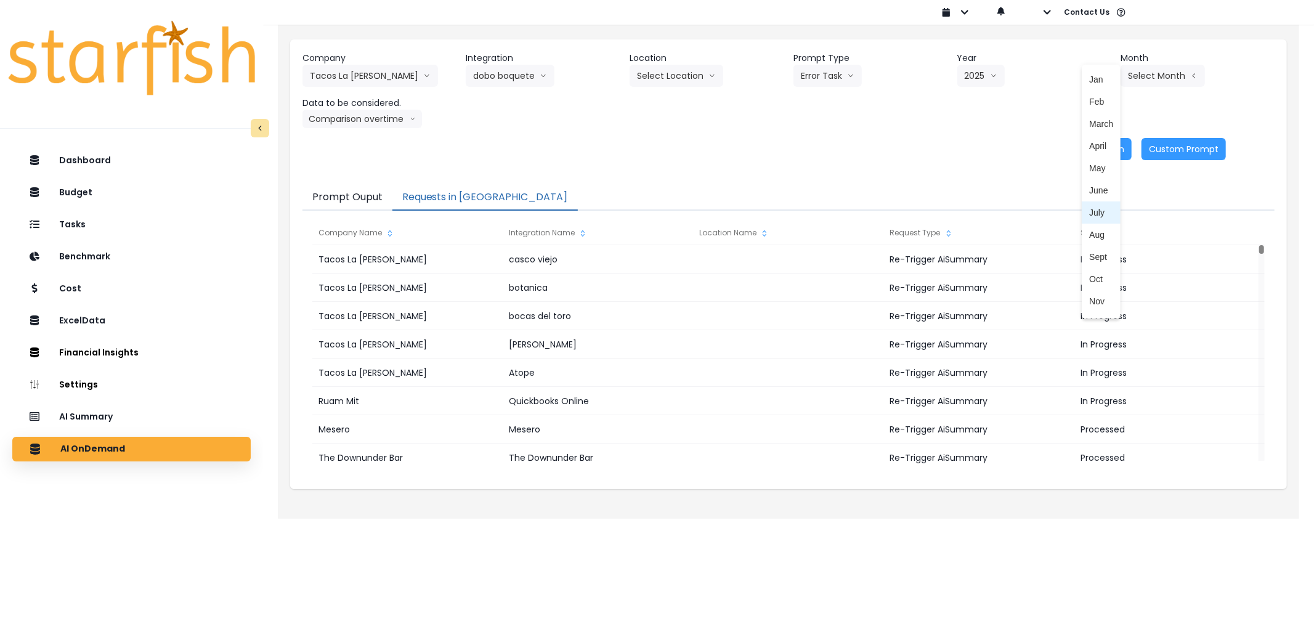
click at [1100, 209] on span "July" at bounding box center [1101, 212] width 24 height 12
click at [1114, 148] on button "Re-Run" at bounding box center [1109, 149] width 46 height 22
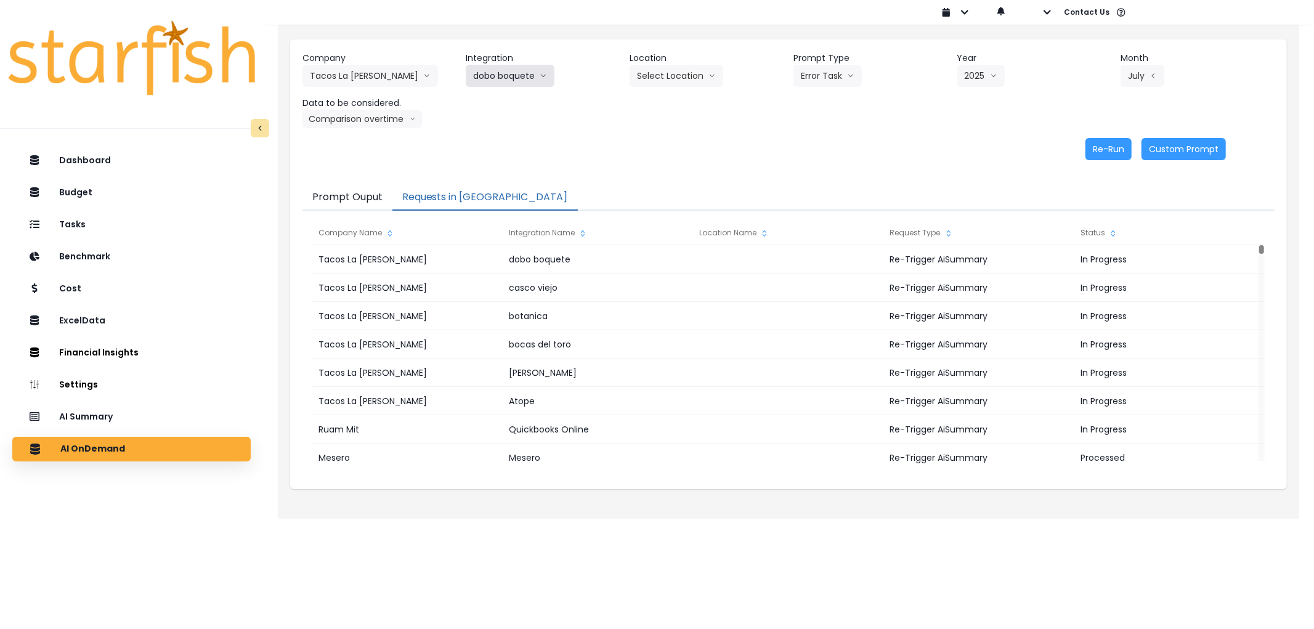
click at [494, 68] on button "dobo boquete" at bounding box center [510, 76] width 89 height 22
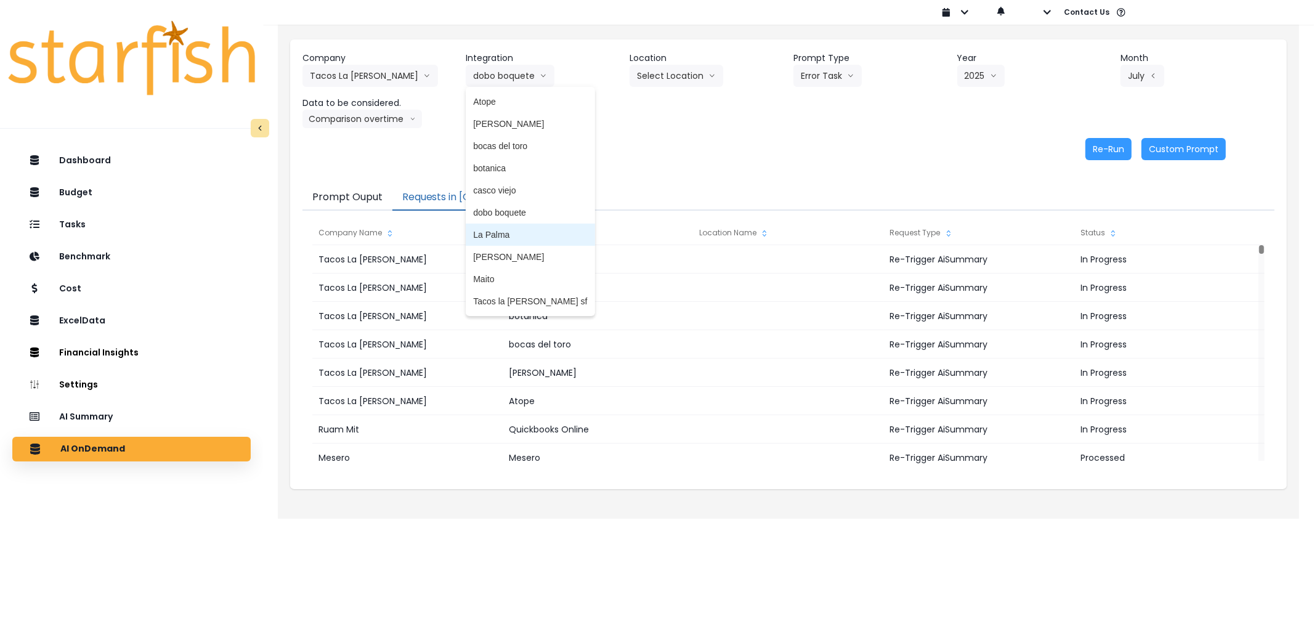
click at [495, 229] on span "La Palma" at bounding box center [530, 235] width 114 height 12
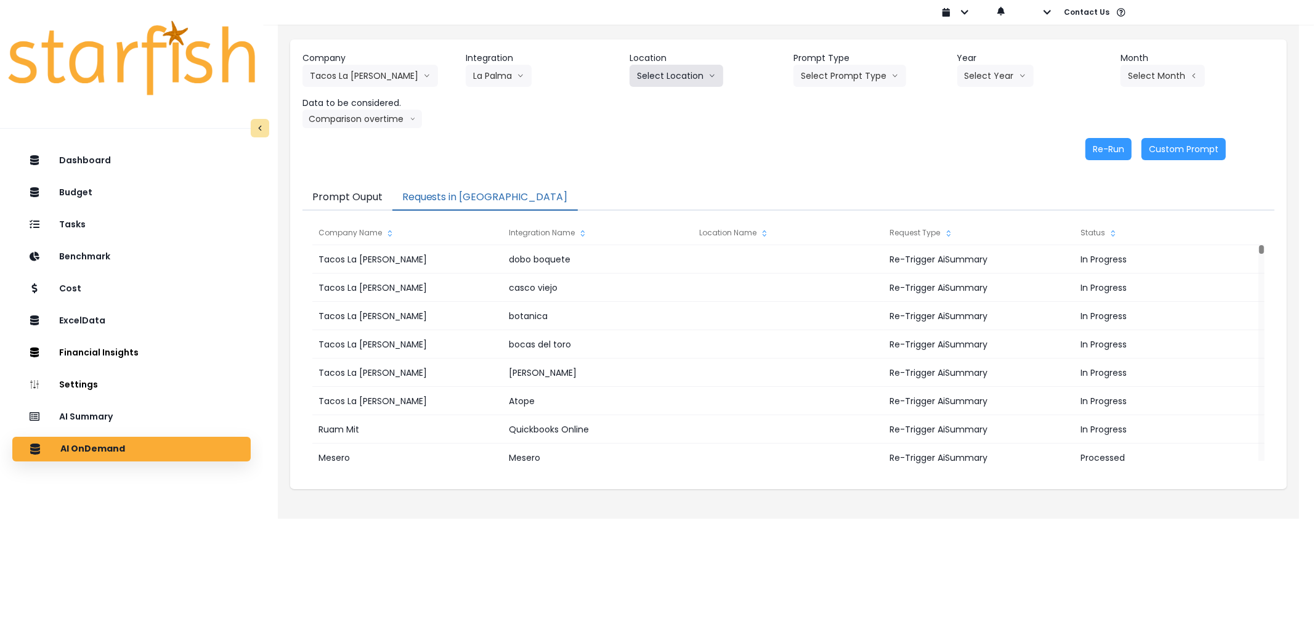
click at [700, 85] on button "Select Location" at bounding box center [677, 76] width 94 height 22
drag, startPoint x: 851, startPoint y: 76, endPoint x: 851, endPoint y: 59, distance: 17.3
click at [851, 68] on button "Select Prompt Type" at bounding box center [850, 76] width 113 height 22
click at [826, 143] on span "Error Task" at bounding box center [836, 146] width 70 height 12
click at [1000, 70] on button "Select Year" at bounding box center [995, 76] width 76 height 22
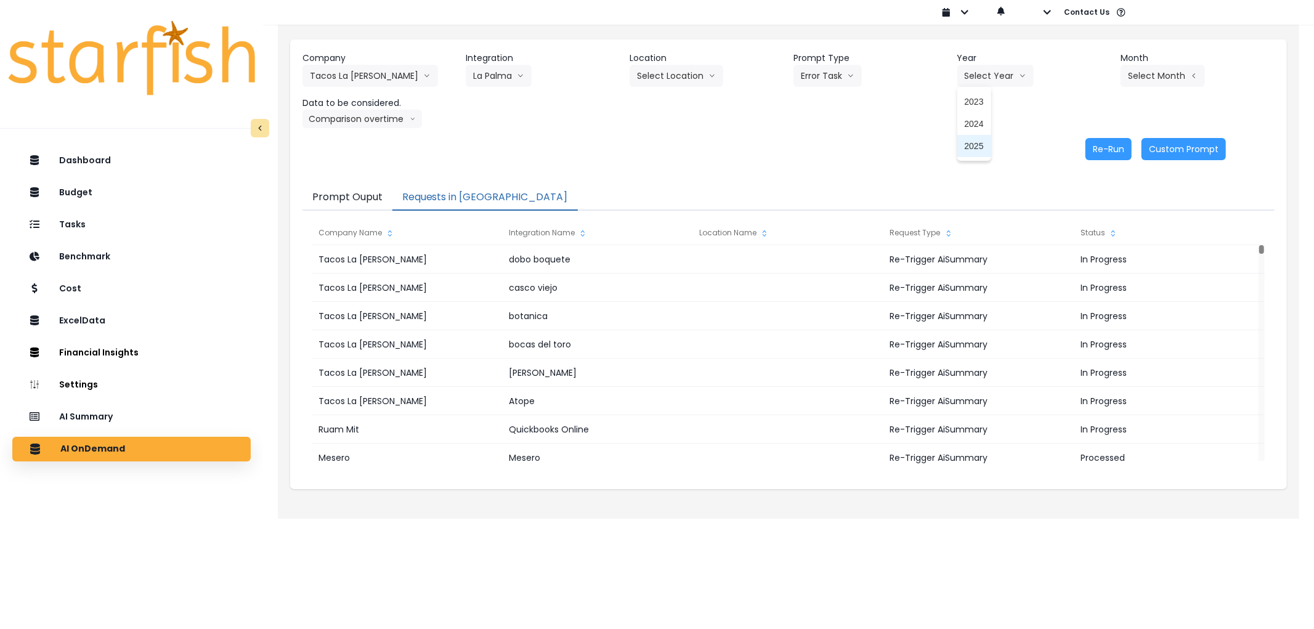
click at [984, 140] on li "2025" at bounding box center [974, 146] width 34 height 22
click at [1147, 73] on button "Select Month" at bounding box center [1163, 76] width 84 height 22
click at [1091, 208] on span "July" at bounding box center [1101, 212] width 24 height 12
click at [1101, 148] on button "Re-Run" at bounding box center [1109, 149] width 46 height 22
click at [488, 76] on button "La Palma" at bounding box center [499, 76] width 66 height 22
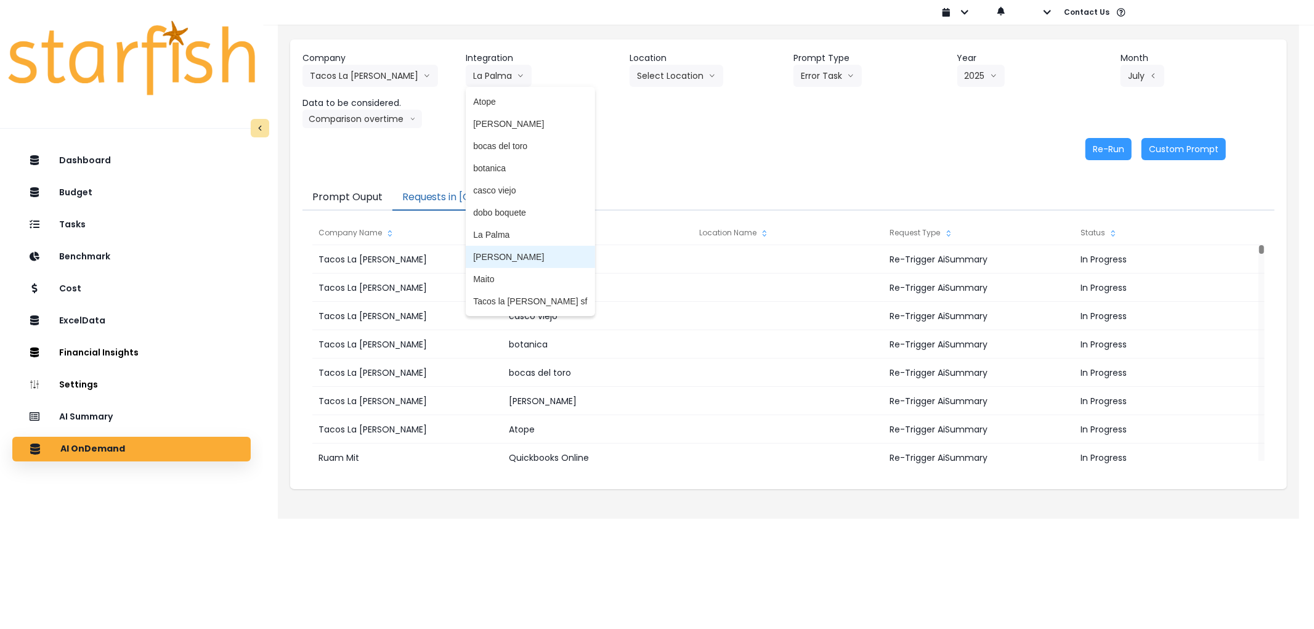
click at [504, 251] on span "[PERSON_NAME]" at bounding box center [530, 257] width 114 height 12
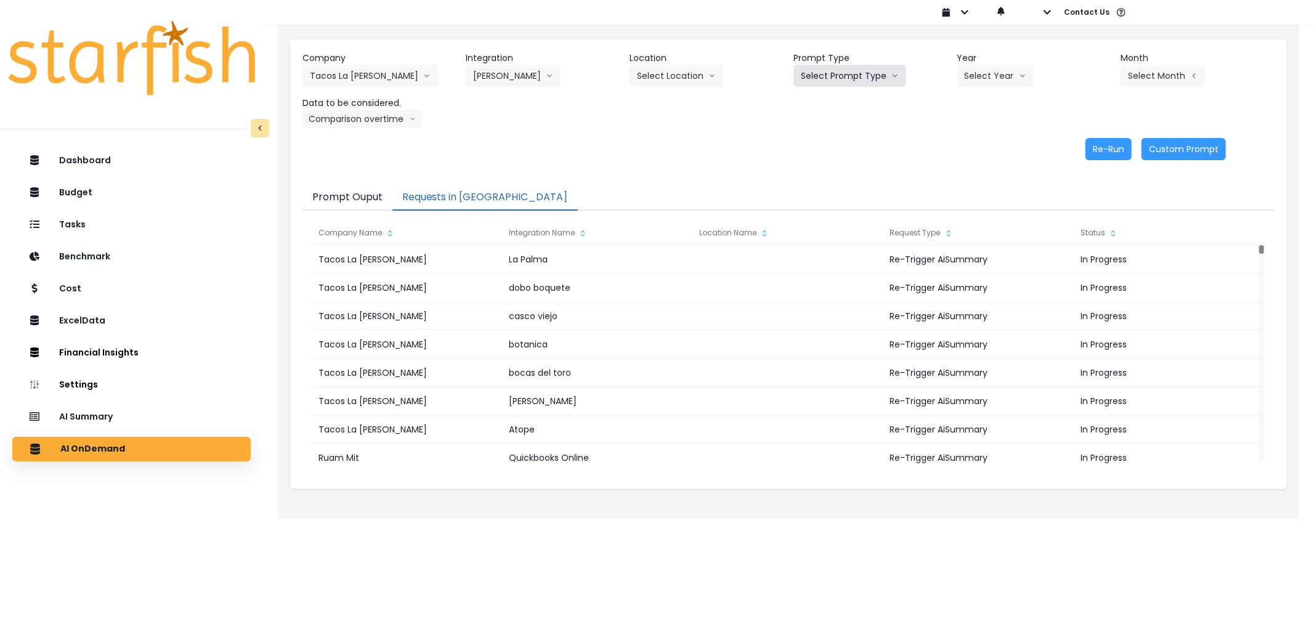
click at [805, 78] on button "Select Prompt Type" at bounding box center [850, 76] width 113 height 22
click at [816, 154] on li "Error Task" at bounding box center [836, 146] width 84 height 22
click at [1024, 72] on icon "arrow down line" at bounding box center [1022, 76] width 7 height 12
click at [978, 144] on span "2025" at bounding box center [974, 146] width 19 height 12
click at [1156, 76] on button "Select Month" at bounding box center [1163, 76] width 84 height 22
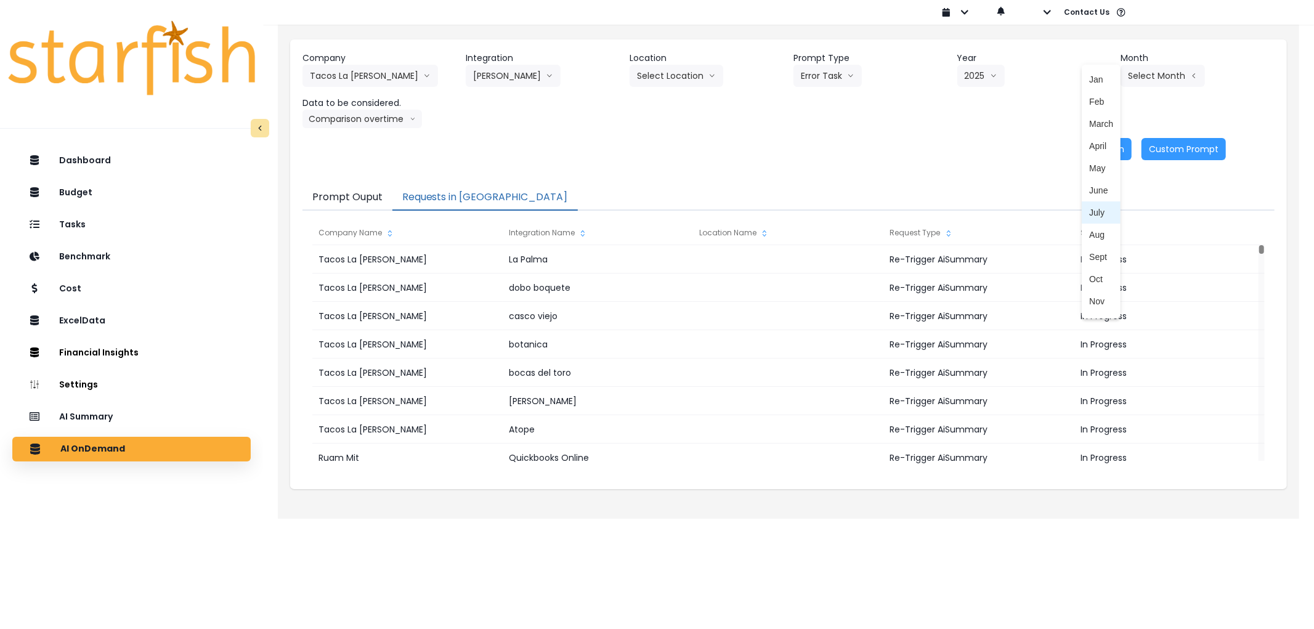
click at [1104, 209] on li "July" at bounding box center [1101, 212] width 39 height 22
click at [1115, 155] on button "Re-Run" at bounding box center [1109, 149] width 46 height 22
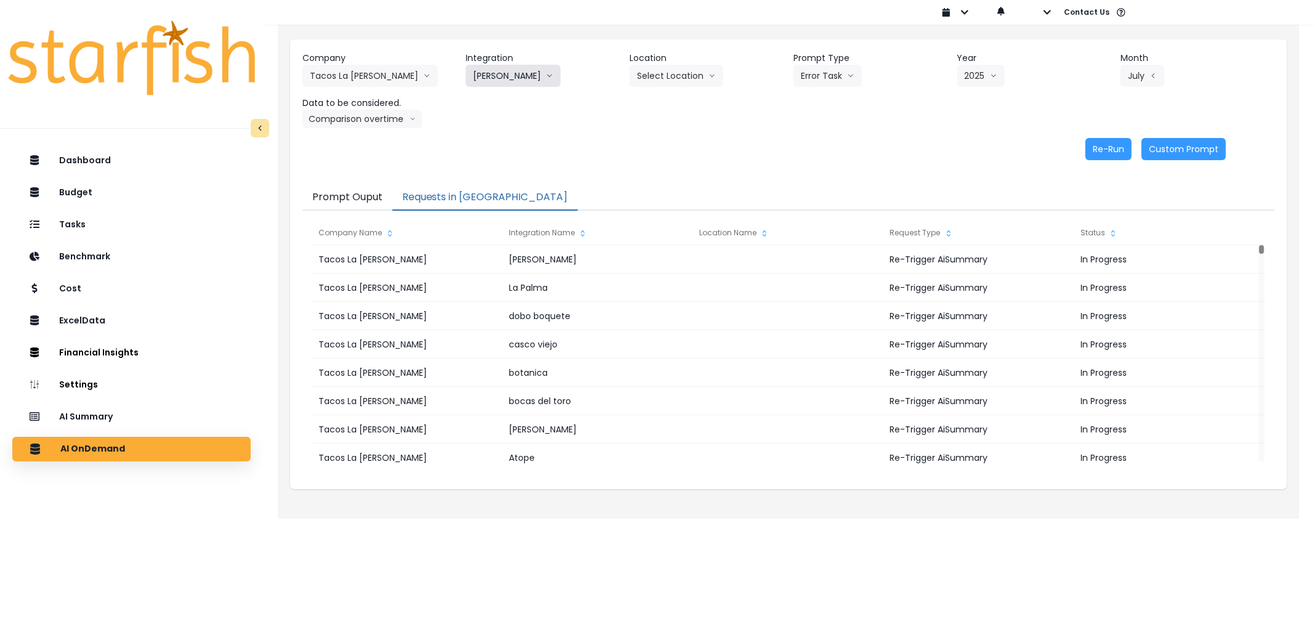
click at [495, 65] on button "[PERSON_NAME]" at bounding box center [513, 76] width 95 height 22
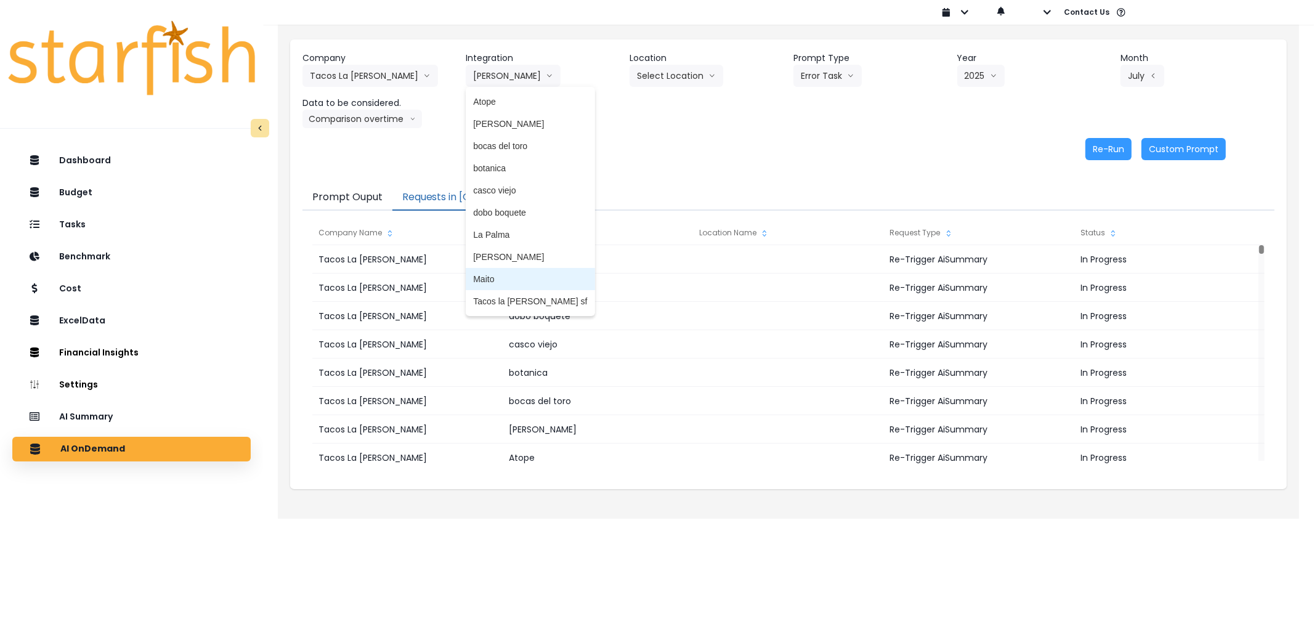
click at [495, 276] on span "Maito" at bounding box center [530, 279] width 114 height 12
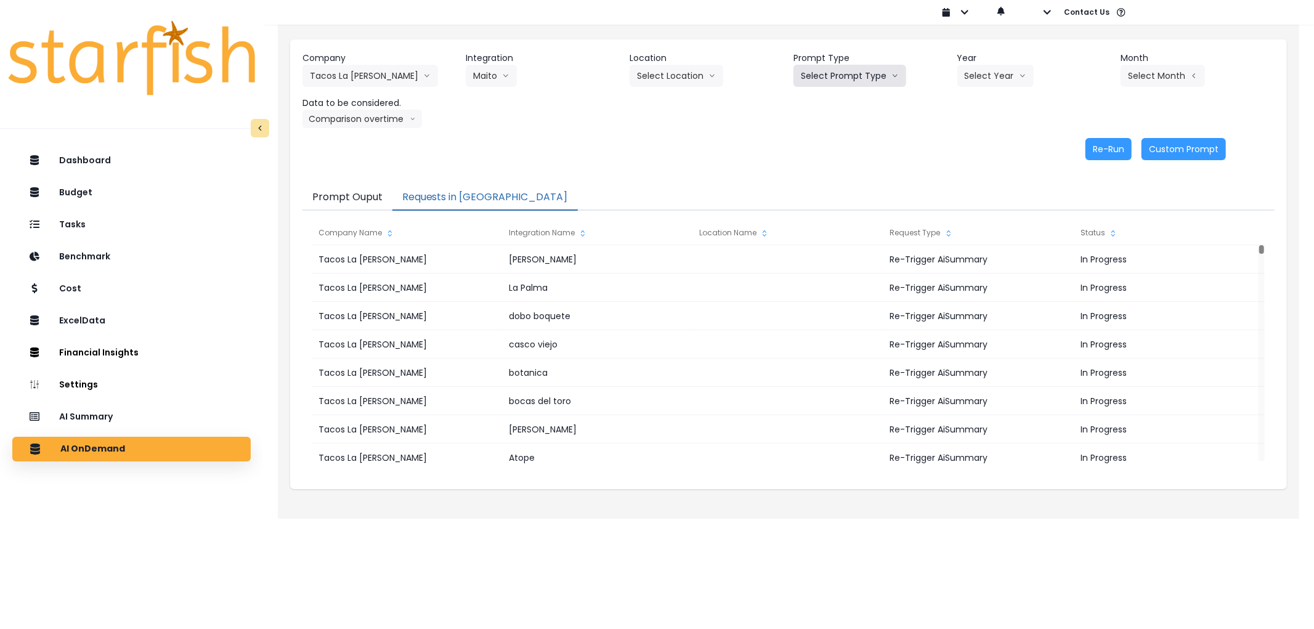
click at [851, 83] on button "Select Prompt Type" at bounding box center [850, 76] width 113 height 22
click at [817, 140] on span "Error Task" at bounding box center [836, 146] width 70 height 12
click at [991, 71] on button "Select Year" at bounding box center [995, 76] width 76 height 22
click at [978, 138] on li "2025" at bounding box center [974, 146] width 34 height 22
click at [1174, 77] on button "Select Month" at bounding box center [1163, 76] width 84 height 22
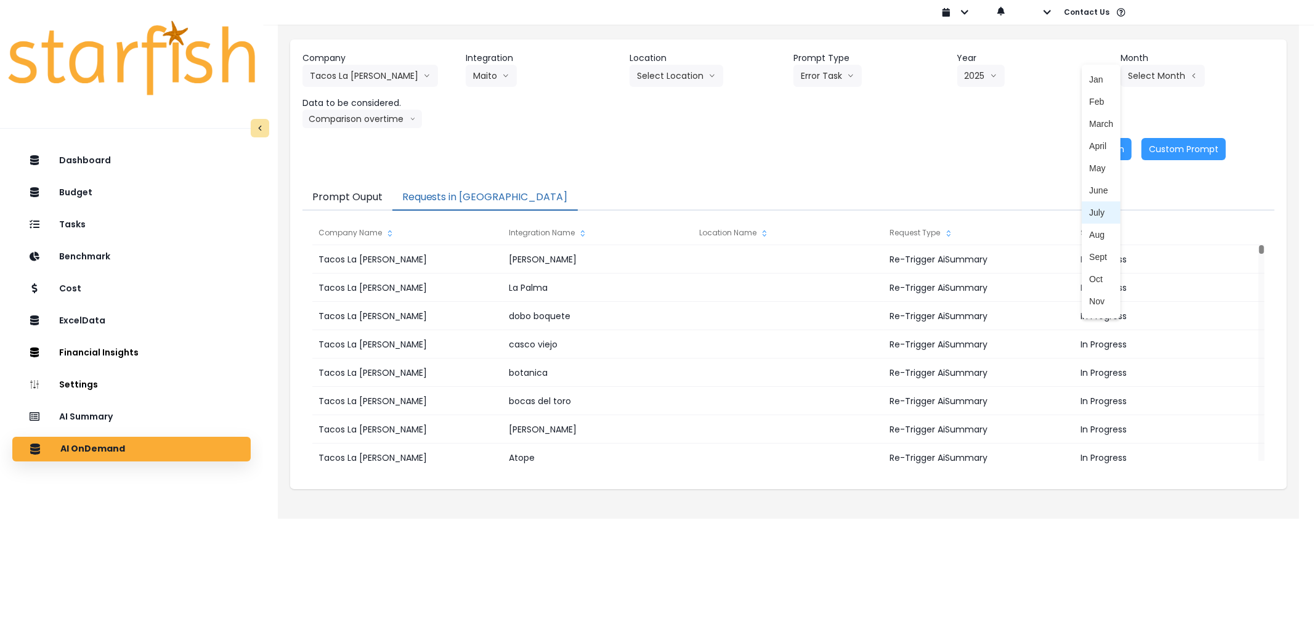
click at [1092, 212] on span "July" at bounding box center [1101, 212] width 24 height 12
click at [1107, 150] on button "Re-Run" at bounding box center [1109, 149] width 46 height 22
click at [479, 75] on button "Maito" at bounding box center [491, 76] width 51 height 22
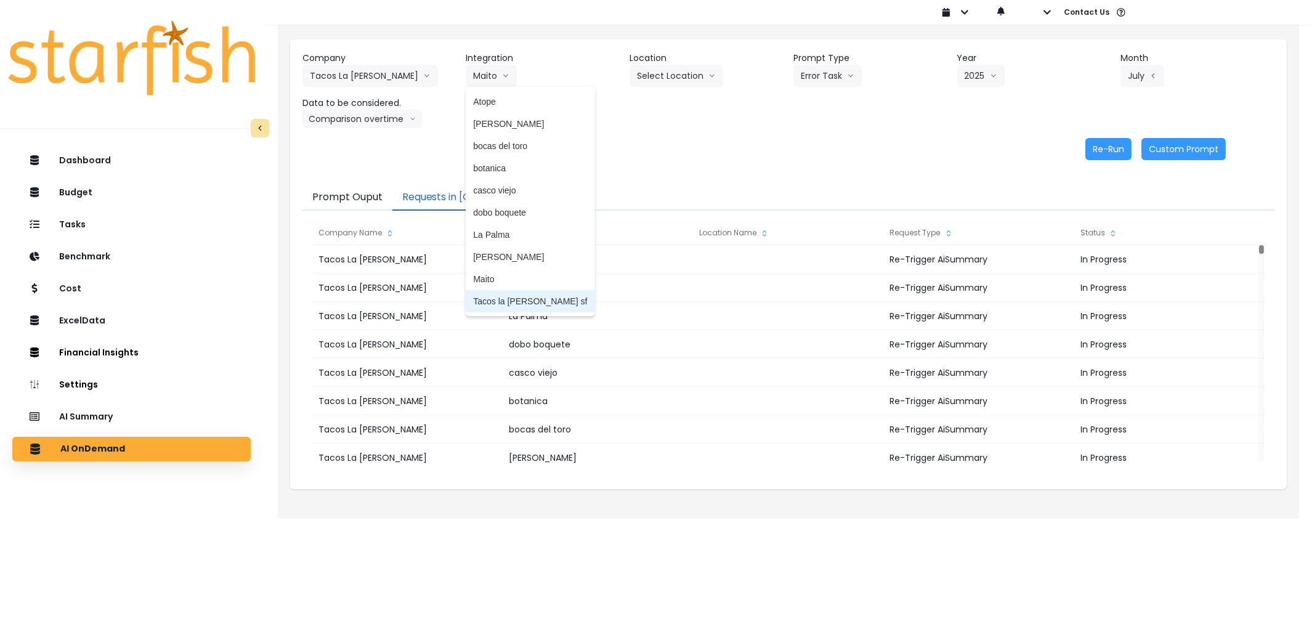
click at [494, 301] on span "Tacos la [PERSON_NAME] sf" at bounding box center [530, 301] width 114 height 12
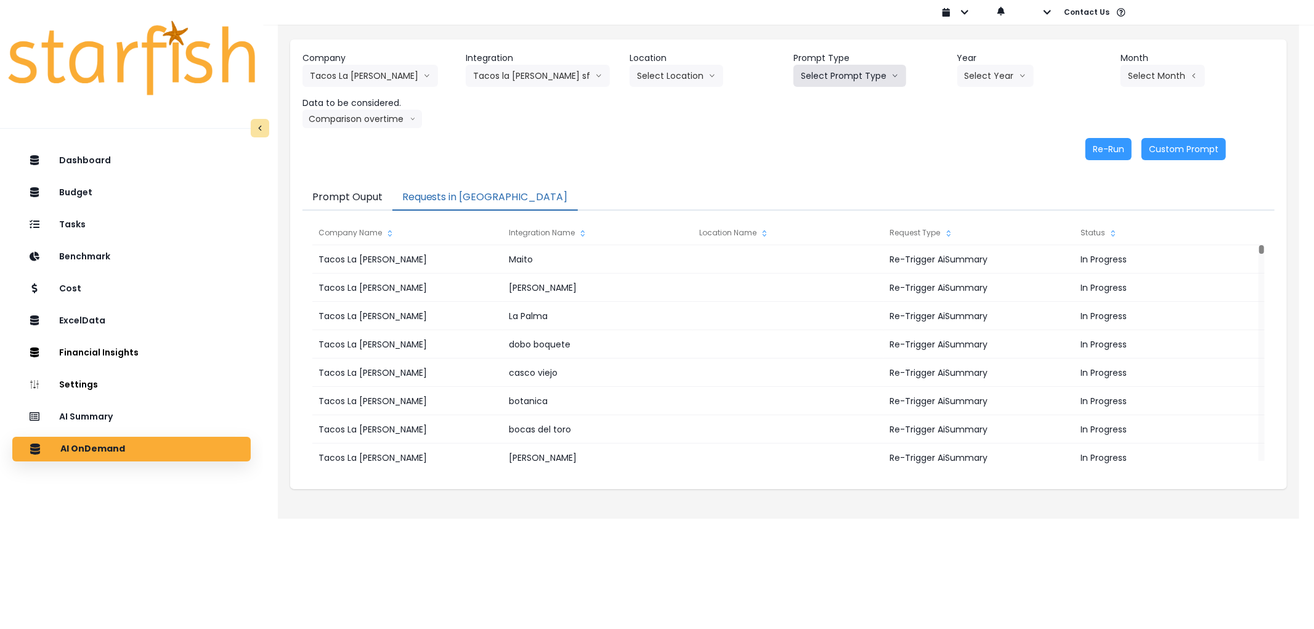
click at [814, 70] on button "Select Prompt Type" at bounding box center [850, 76] width 113 height 22
click at [816, 132] on li "Weekly Summary" at bounding box center [836, 124] width 84 height 22
click at [839, 80] on button "Weekly Summary" at bounding box center [845, 76] width 103 height 22
click at [830, 147] on span "Error Task" at bounding box center [836, 146] width 70 height 12
click at [989, 80] on button "Select Year" at bounding box center [995, 76] width 76 height 22
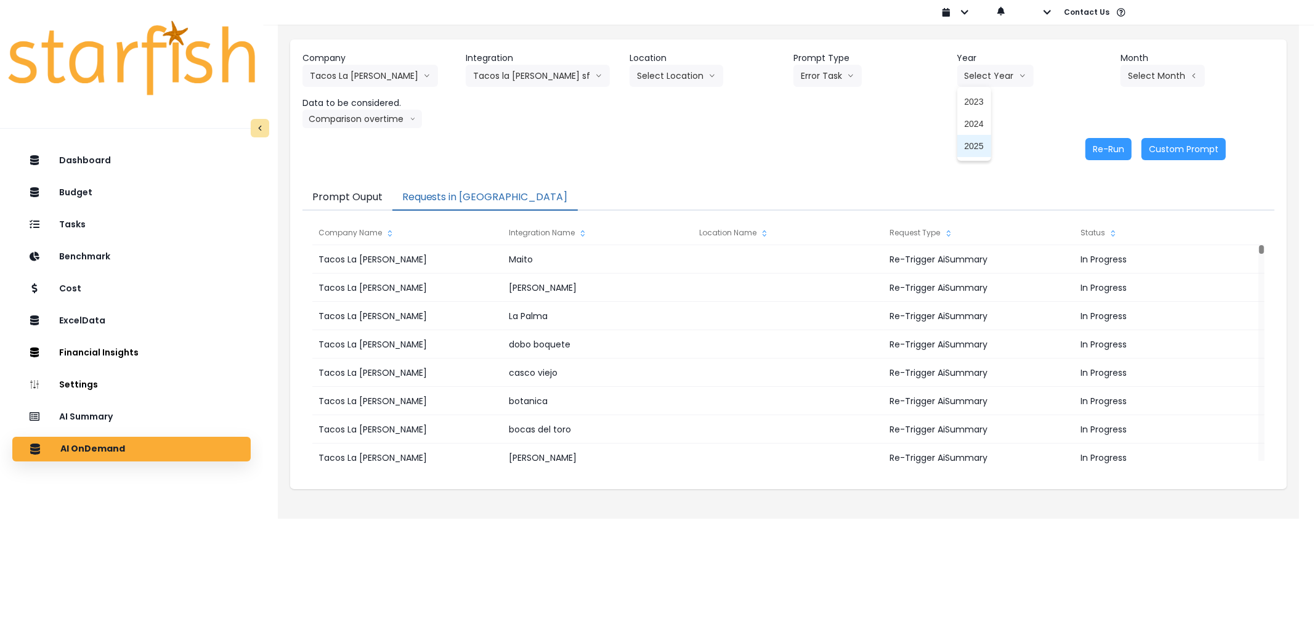
click at [968, 140] on span "2025" at bounding box center [974, 146] width 19 height 12
click at [1127, 84] on button "Select Month" at bounding box center [1163, 76] width 84 height 22
click at [1089, 211] on span "July" at bounding box center [1101, 212] width 24 height 12
click at [1124, 144] on button "Re-Run" at bounding box center [1109, 149] width 46 height 22
